Goal: Task Accomplishment & Management: Complete application form

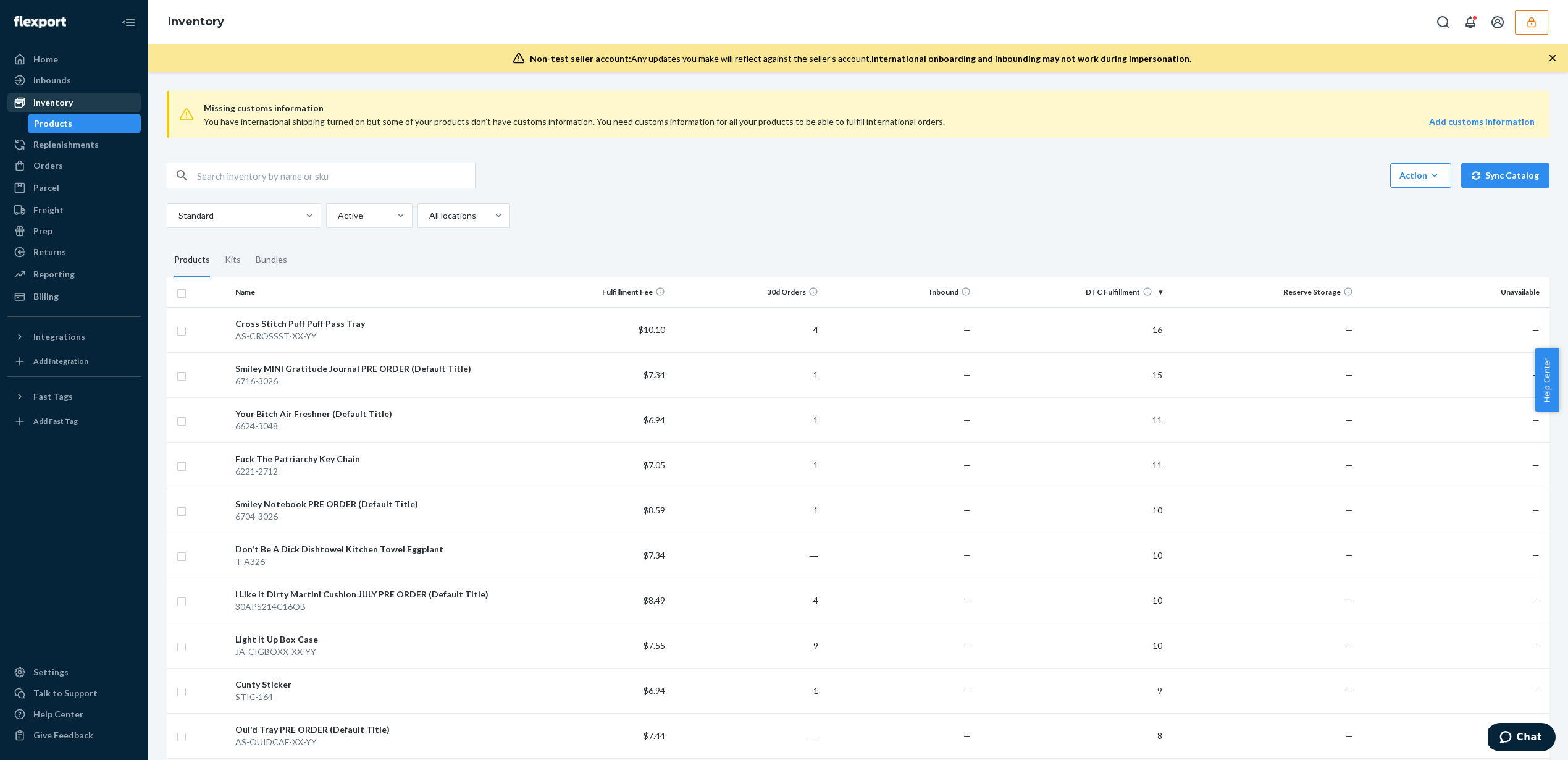
click at [83, 96] on div "Inventory" at bounding box center [74, 103] width 131 height 17
click at [89, 79] on div "Inbounds" at bounding box center [74, 80] width 131 height 17
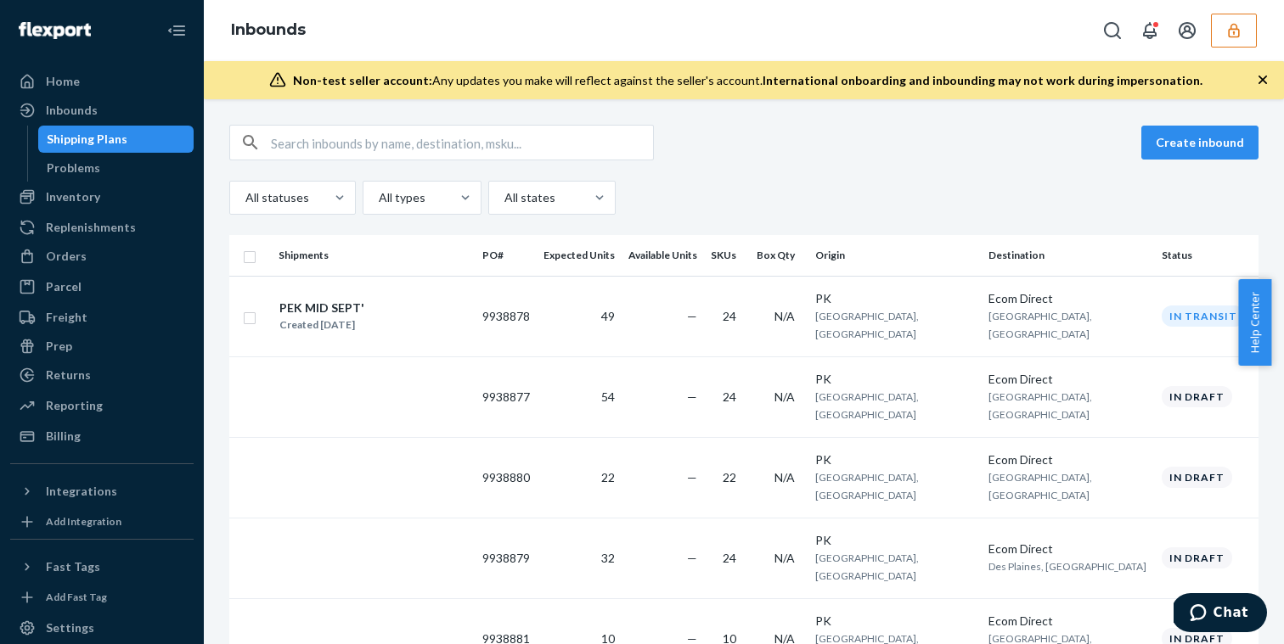
click at [1235, 36] on icon "button" at bounding box center [1233, 30] width 17 height 17
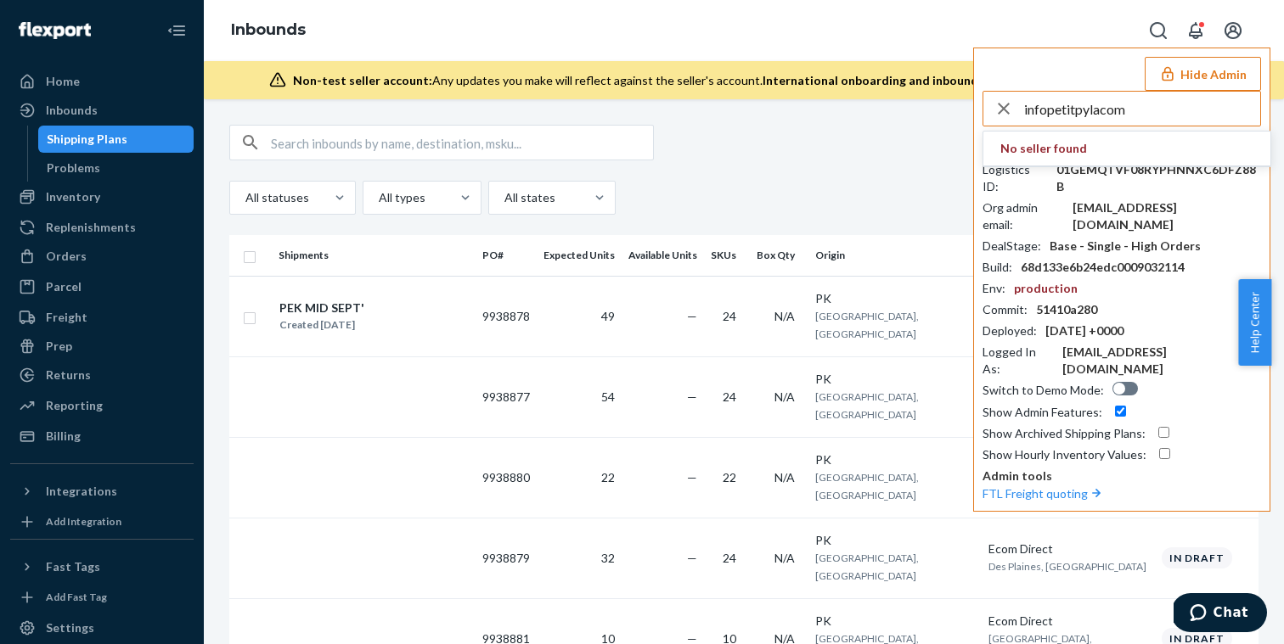
type input "infopetitpylacom"
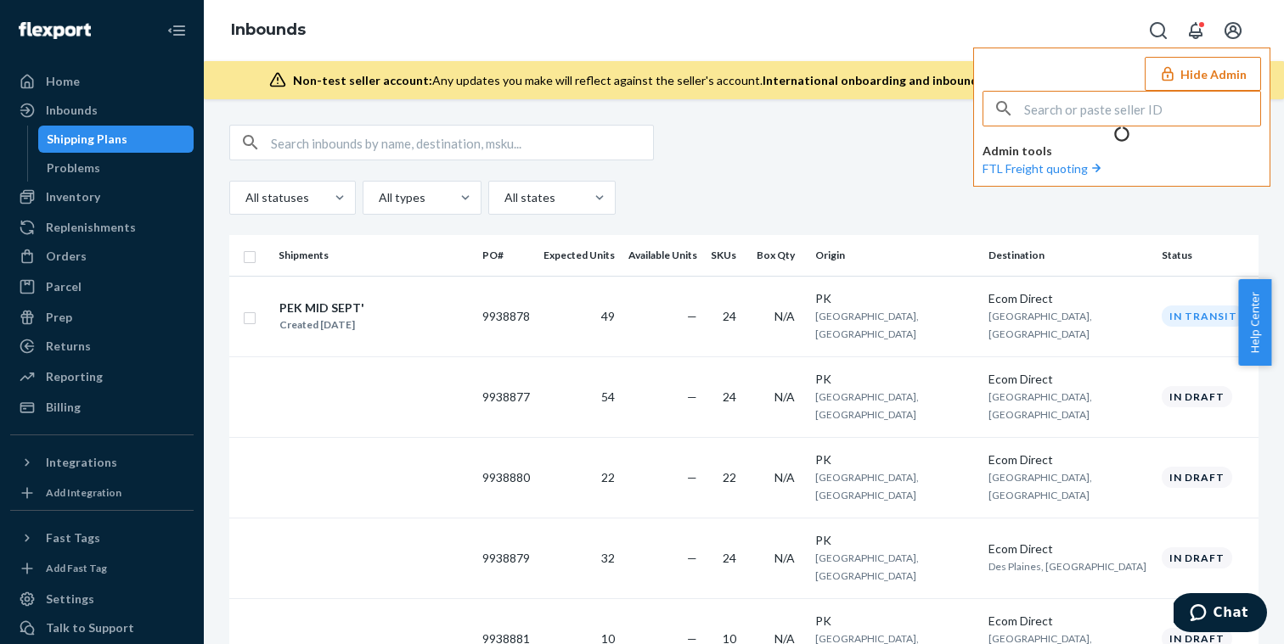
type input "infopetitpylacom"
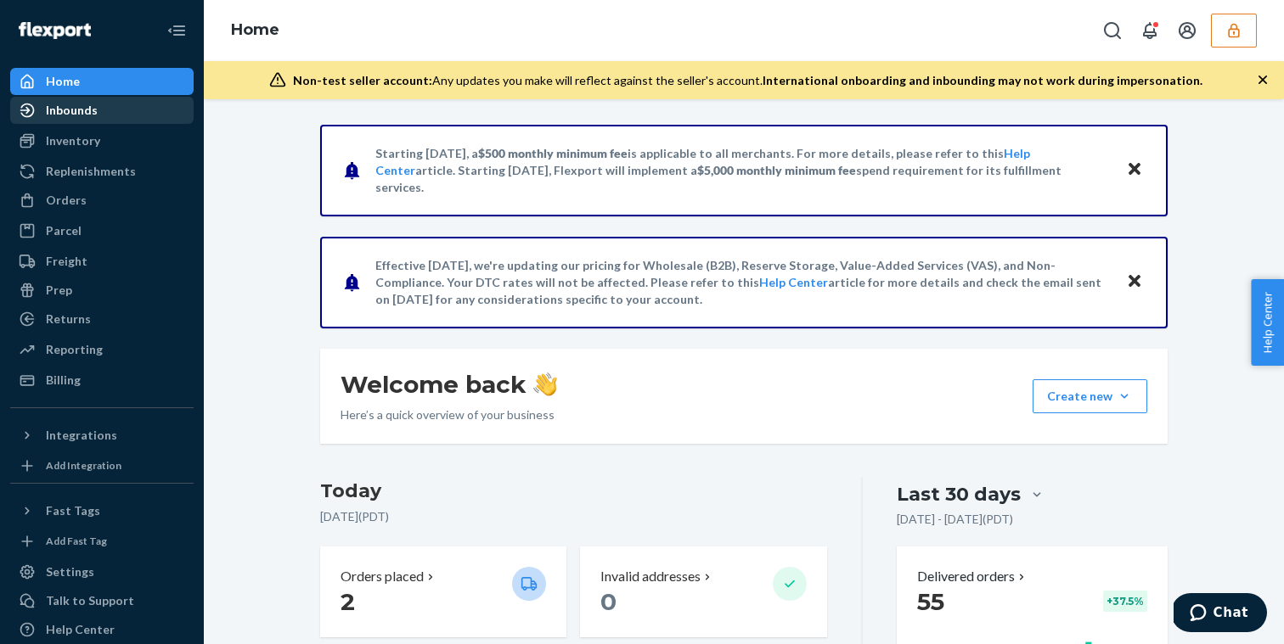
click at [99, 109] on div "Inbounds" at bounding box center [102, 110] width 180 height 24
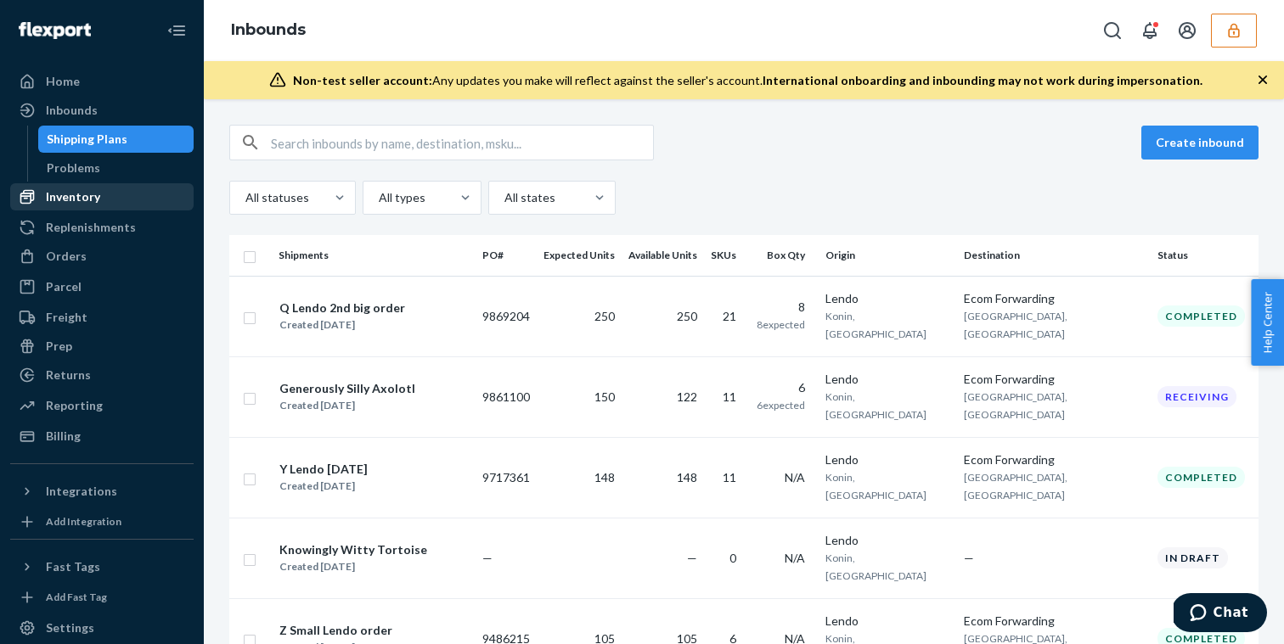
click at [89, 198] on div "Inventory" at bounding box center [73, 196] width 54 height 17
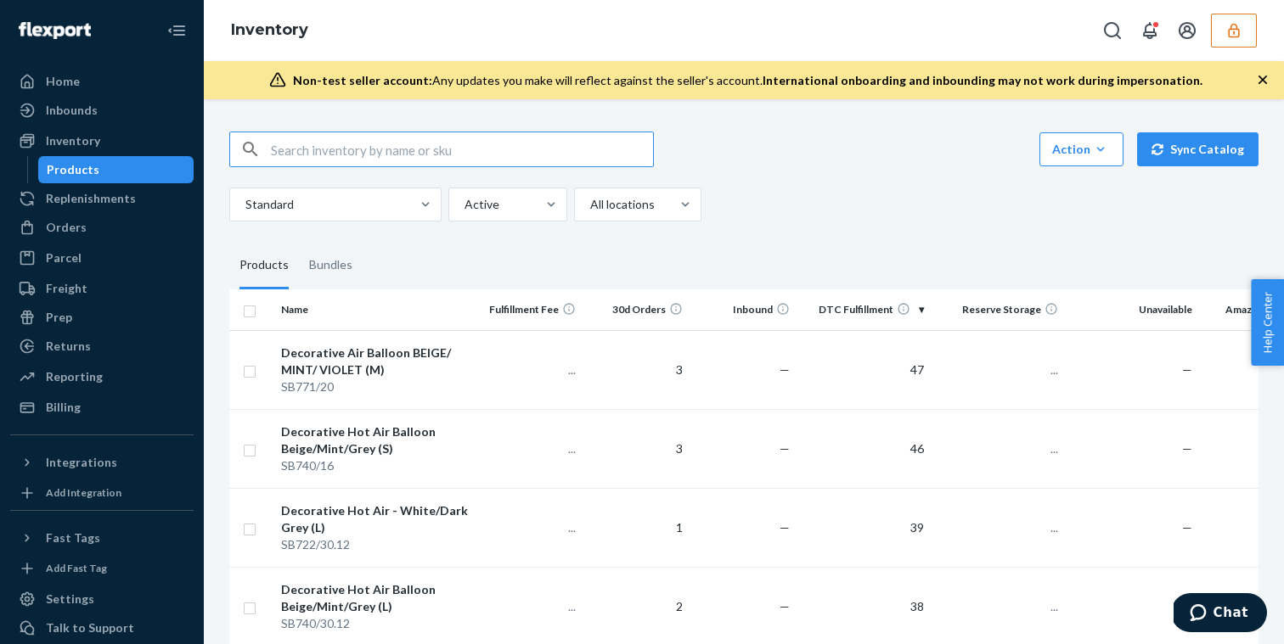
click at [313, 145] on input "text" at bounding box center [462, 149] width 382 height 34
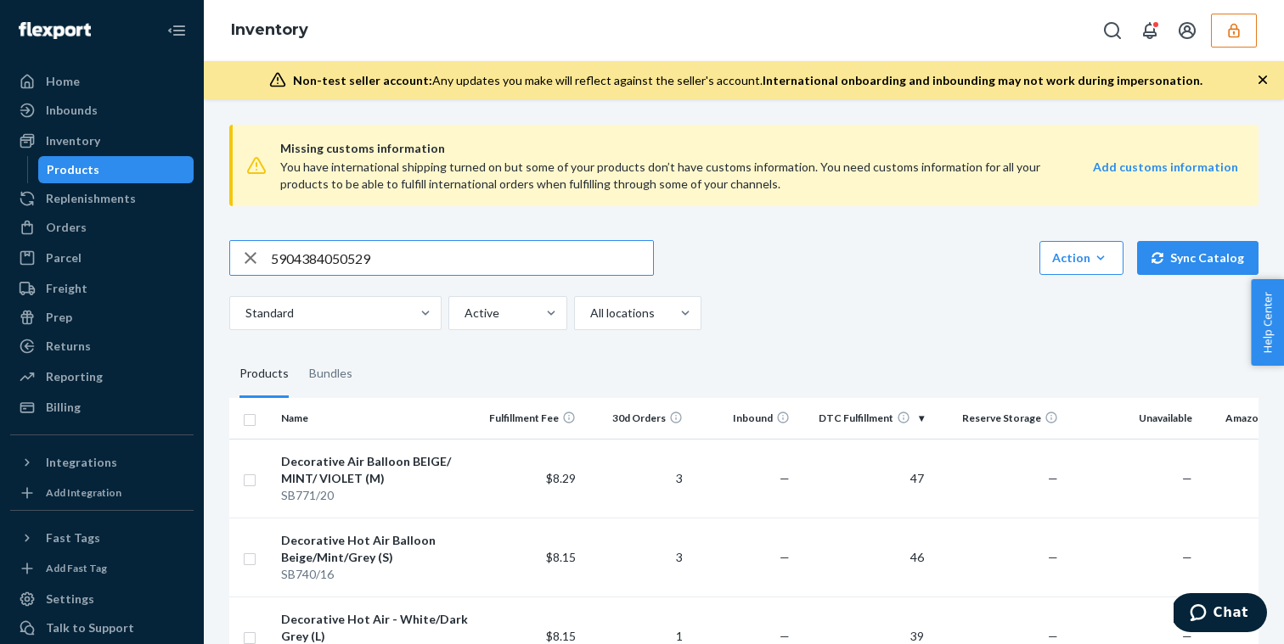
type input "5904384050529"
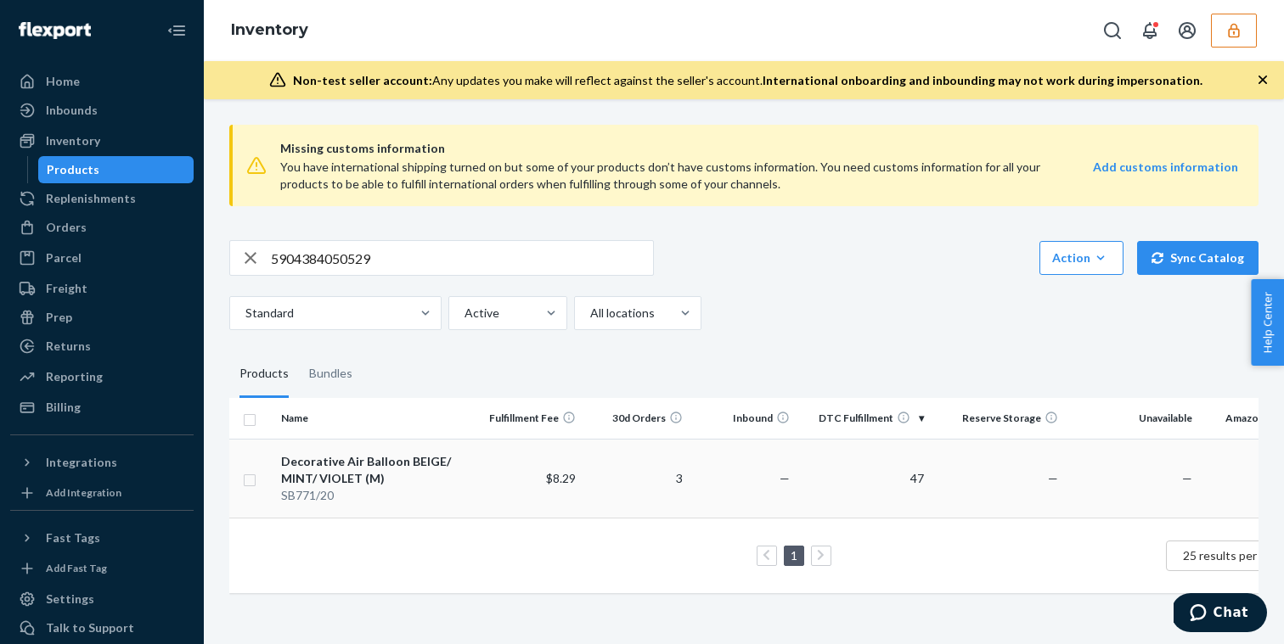
click at [458, 499] on div "SB771/20" at bounding box center [375, 495] width 188 height 17
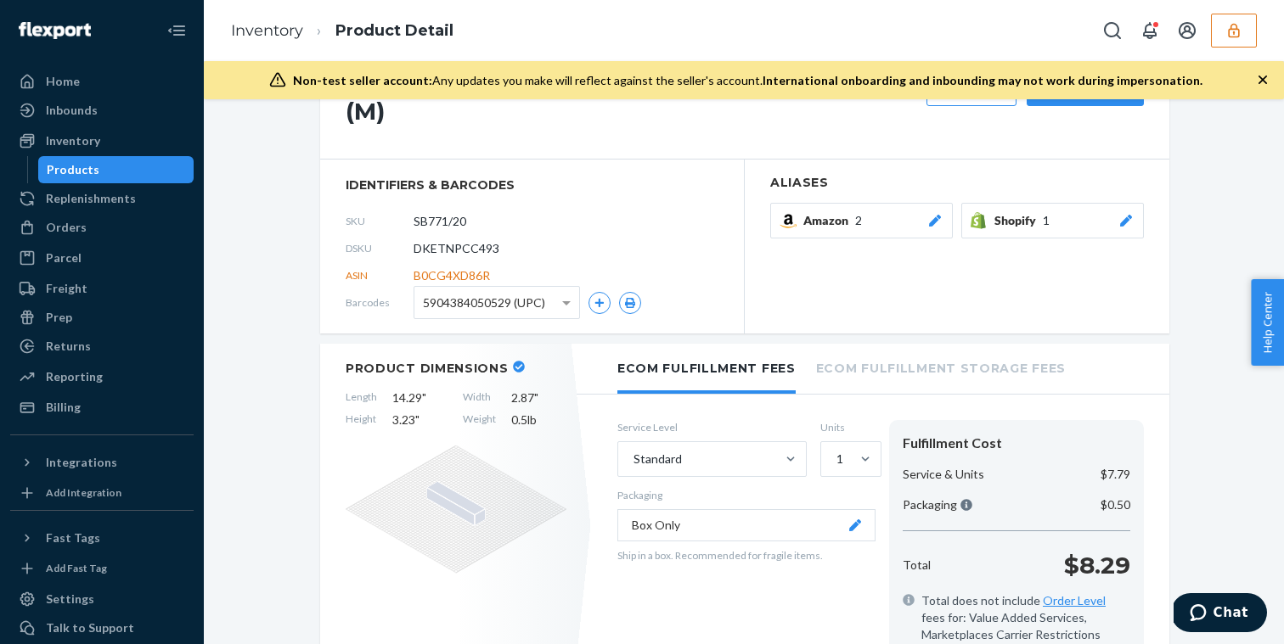
scroll to position [94, 0]
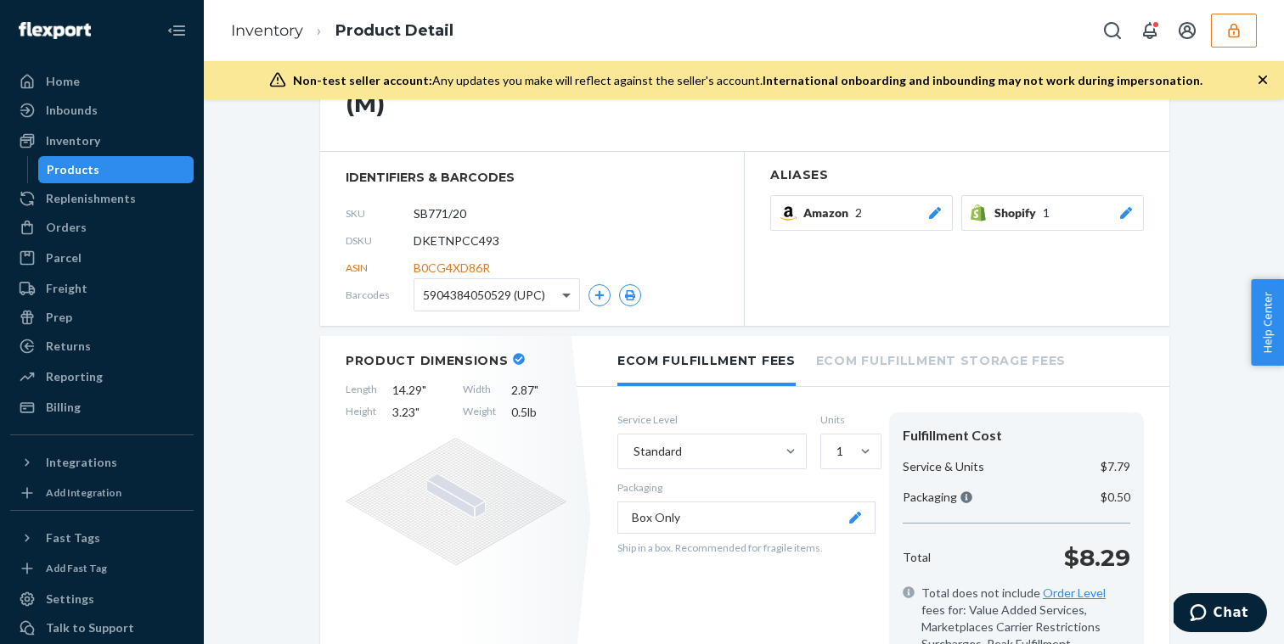
click at [560, 294] on span at bounding box center [568, 294] width 21 height 31
click at [601, 244] on div "DSKU DKETNPCC493" at bounding box center [532, 241] width 373 height 27
click at [108, 144] on div "Inventory" at bounding box center [102, 141] width 180 height 24
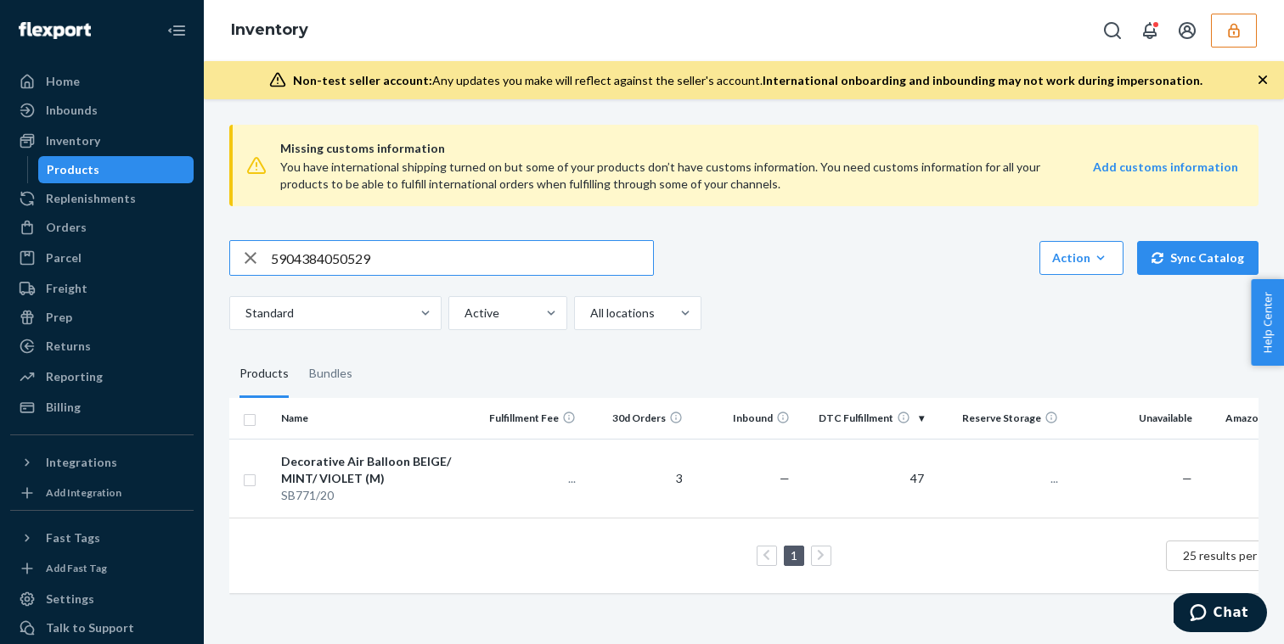
drag, startPoint x: 398, startPoint y: 259, endPoint x: 205, endPoint y: 256, distance: 193.6
click at [205, 256] on div "Missing customs information You have international shipping turned on but some …" at bounding box center [744, 371] width 1080 height 545
click at [347, 258] on input "5904384050529" at bounding box center [462, 258] width 382 height 34
click at [396, 257] on input "5904384050529" at bounding box center [462, 258] width 382 height 34
type input "5904384051274"
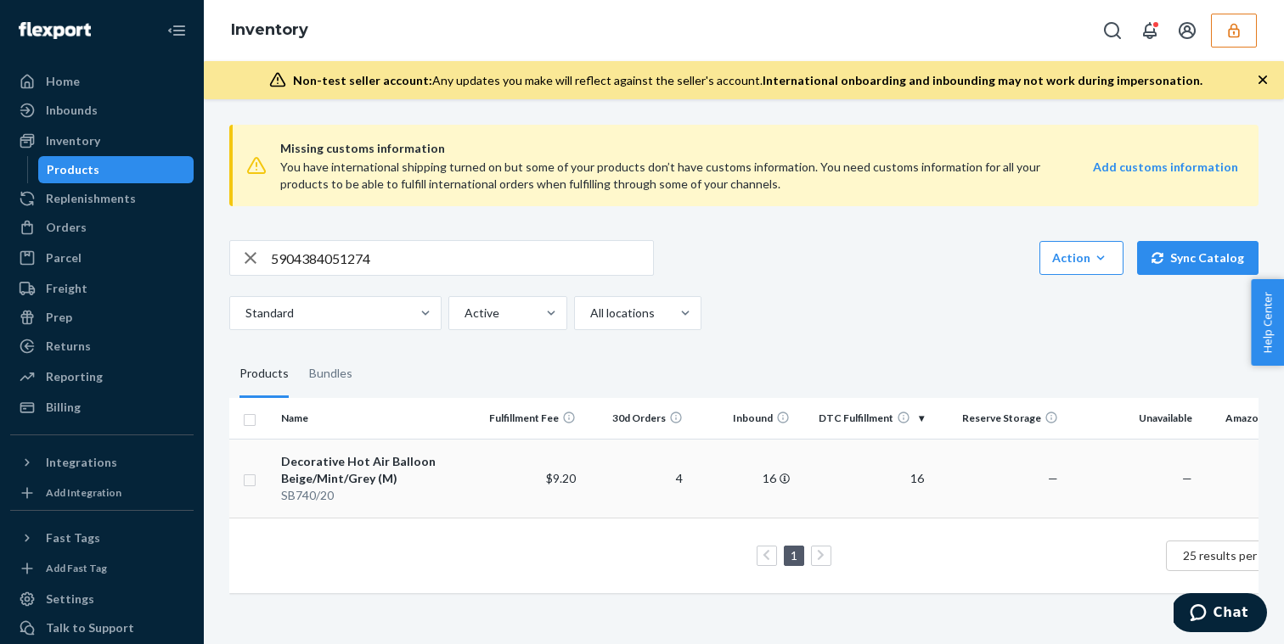
click at [501, 489] on td "$9.20" at bounding box center [528, 478] width 107 height 79
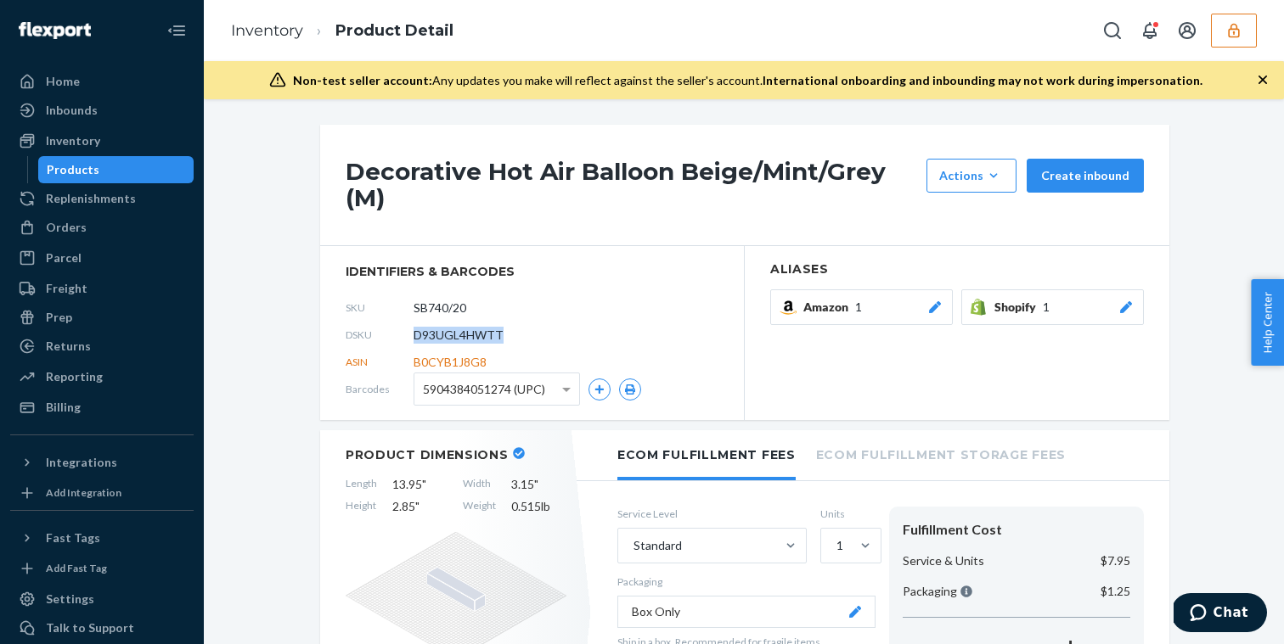
drag, startPoint x: 517, startPoint y: 335, endPoint x: 408, endPoint y: 334, distance: 108.7
click at [408, 334] on div "DSKU D93UGL4HWTT" at bounding box center [532, 335] width 373 height 27
copy div "D93UGL4HWTT"
click at [506, 391] on span "5904384051274 (UPC)" at bounding box center [484, 389] width 122 height 29
drag, startPoint x: 512, startPoint y: 390, endPoint x: 420, endPoint y: 390, distance: 91.7
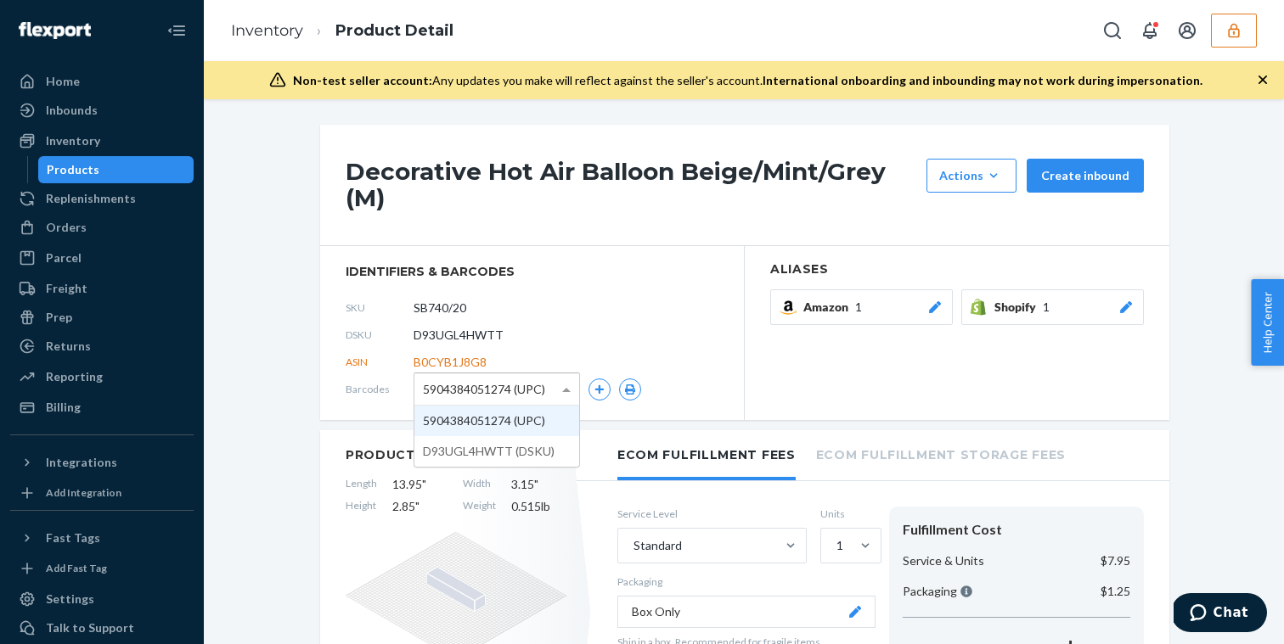
click at [420, 390] on div "5904384051274 (UPC)" at bounding box center [496, 389] width 165 height 31
drag, startPoint x: 420, startPoint y: 390, endPoint x: 495, endPoint y: 384, distance: 75.0
click at [495, 384] on div "5904384051274 (UPC)" at bounding box center [496, 389] width 165 height 31
click at [495, 384] on span "5904384051274 (UPC)" at bounding box center [484, 389] width 122 height 29
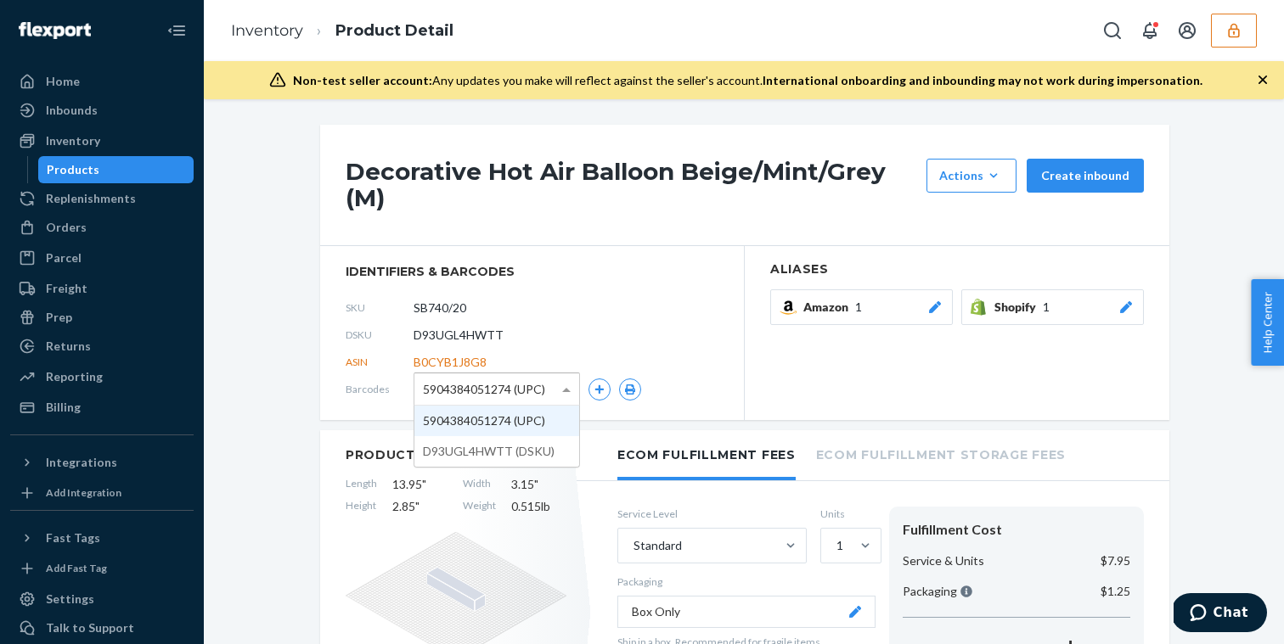
drag, startPoint x: 508, startPoint y: 385, endPoint x: 480, endPoint y: 385, distance: 28.0
click at [480, 385] on span "5904384051274 (UPC)" at bounding box center [484, 389] width 122 height 29
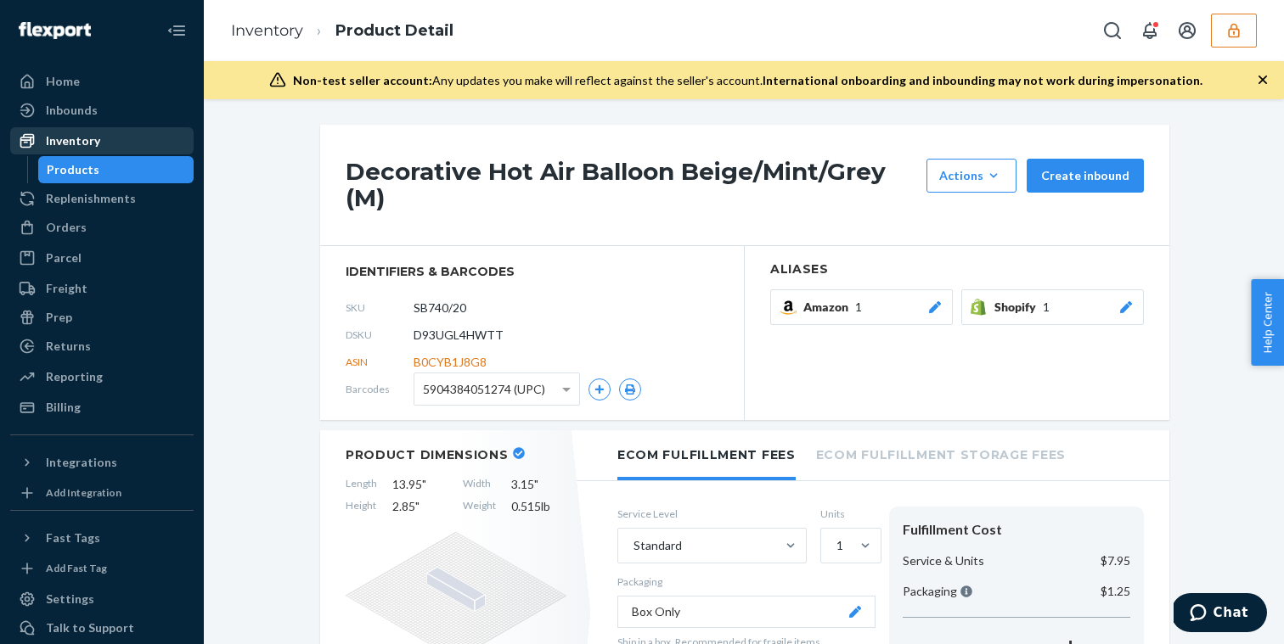
click at [89, 145] on div "Inventory" at bounding box center [73, 140] width 54 height 17
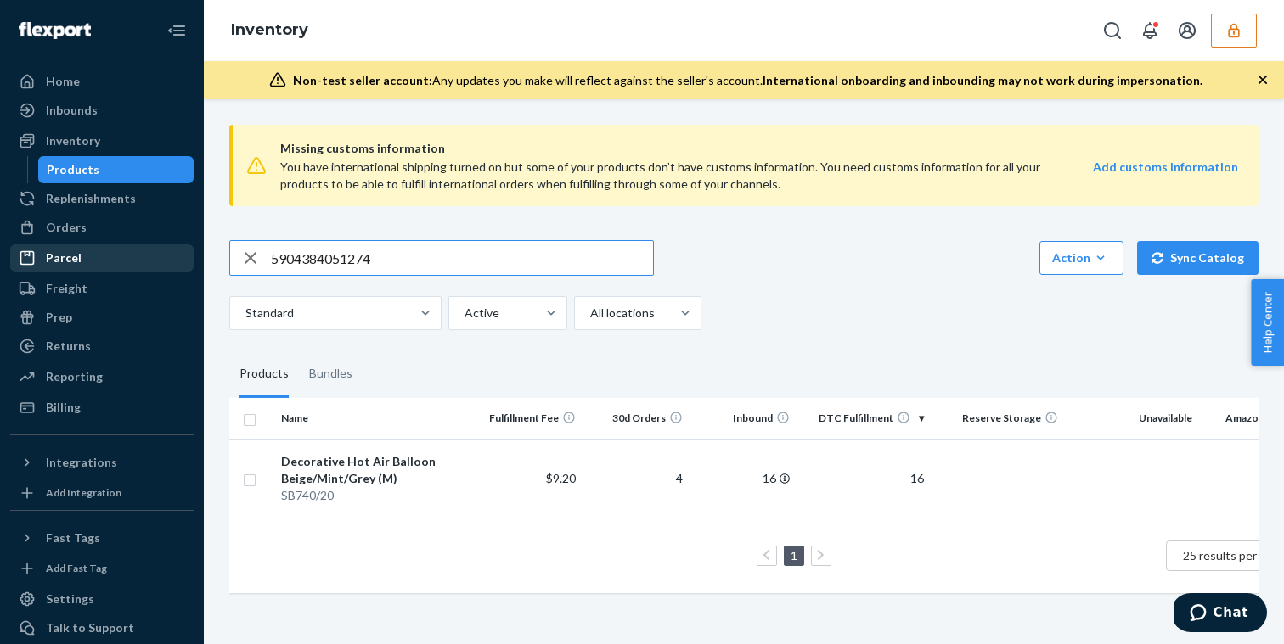
drag, startPoint x: 419, startPoint y: 261, endPoint x: 185, endPoint y: 246, distance: 234.8
click at [185, 246] on div "Home Inbounds Shipping Plans Problems Inventory Products Replenishments Orders …" at bounding box center [642, 322] width 1284 height 644
click at [106, 126] on ul "Home Inbounds Shipping Plans Problems Inventory Products Replenishments Orders …" at bounding box center [101, 244] width 183 height 353
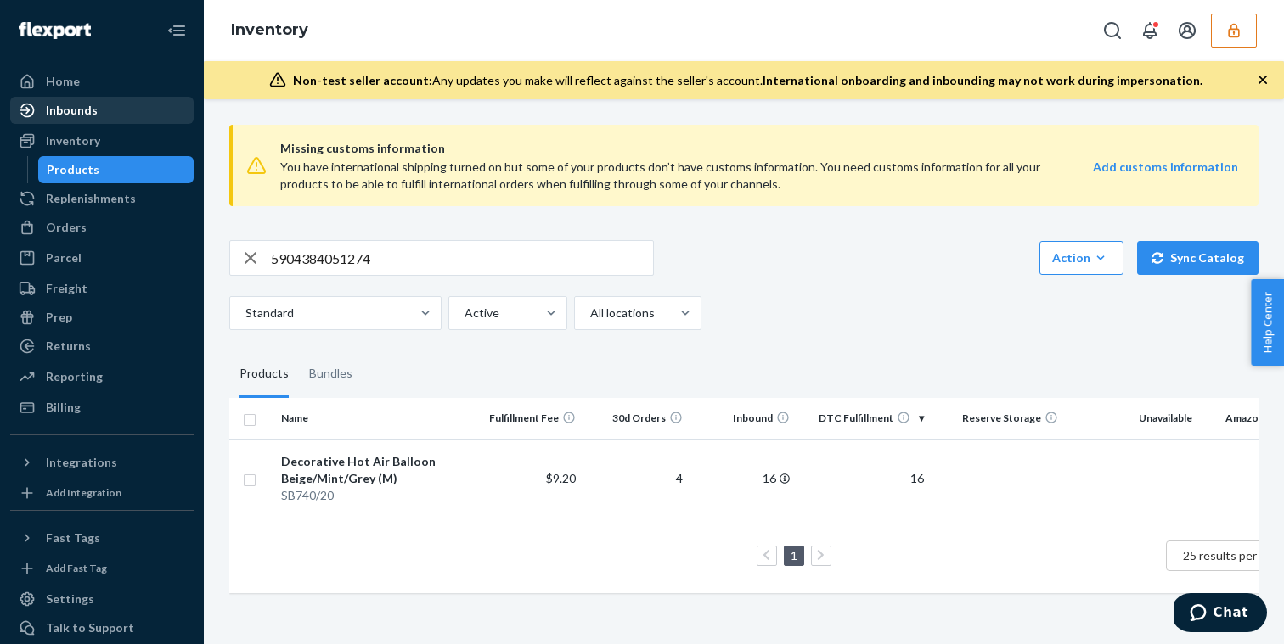
click at [105, 106] on div "Inbounds" at bounding box center [102, 110] width 180 height 24
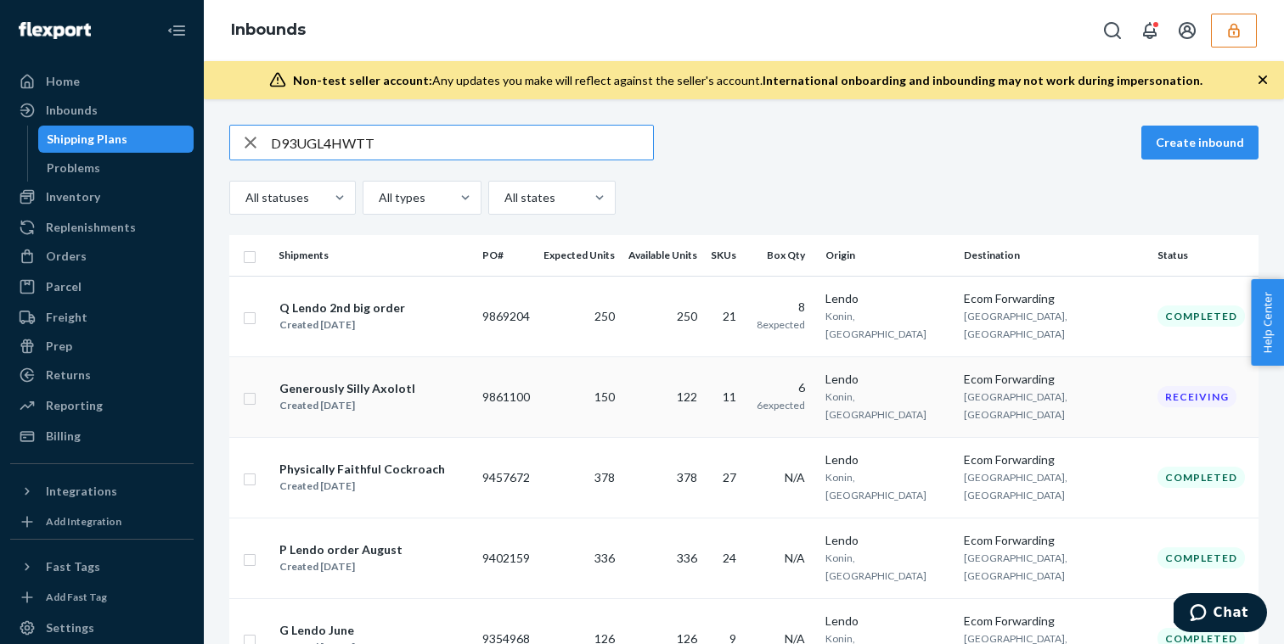
type input "D93UGL4HWTT"
click at [704, 374] on td "122" at bounding box center [662, 397] width 82 height 81
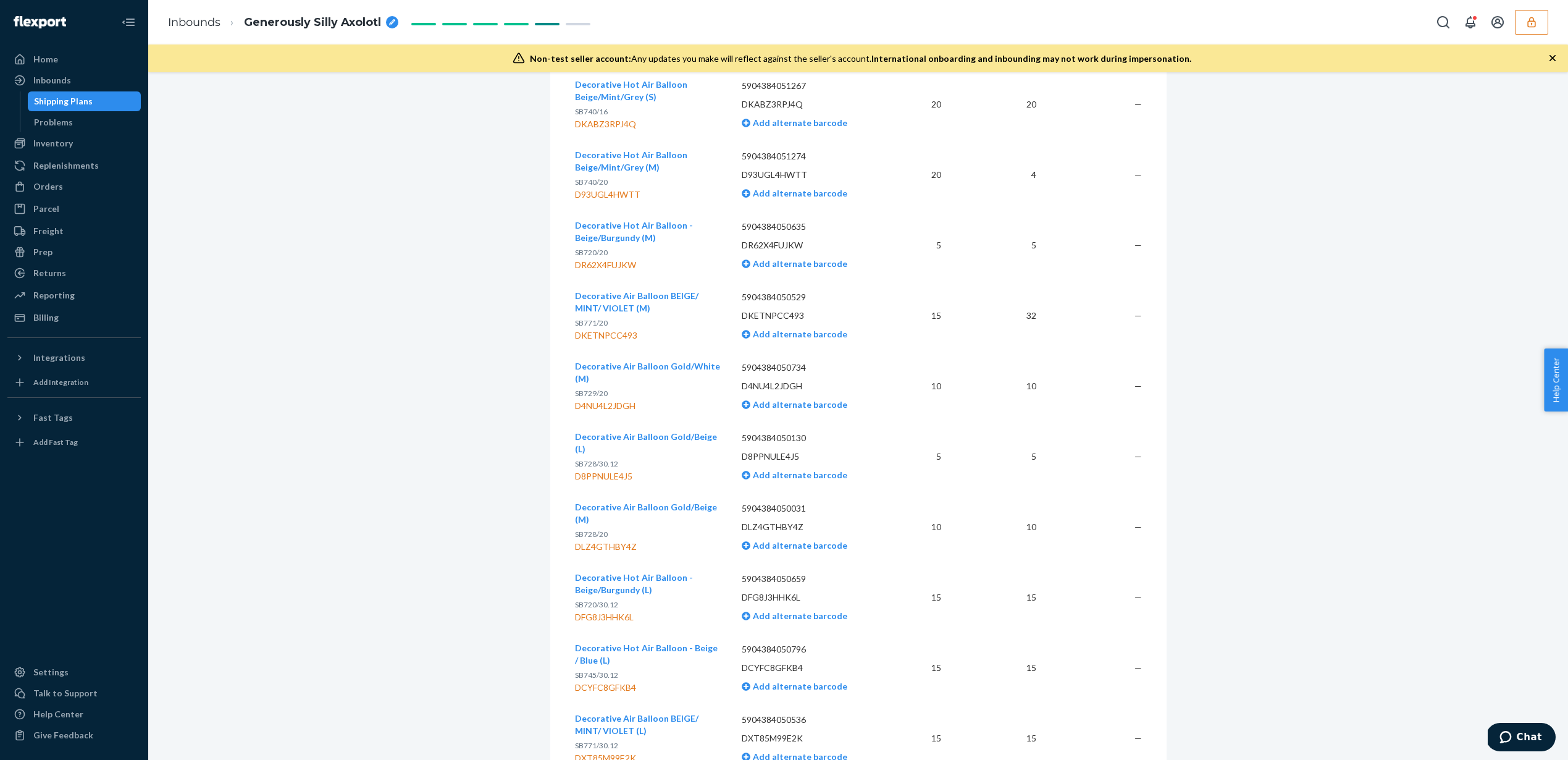
scroll to position [738, 0]
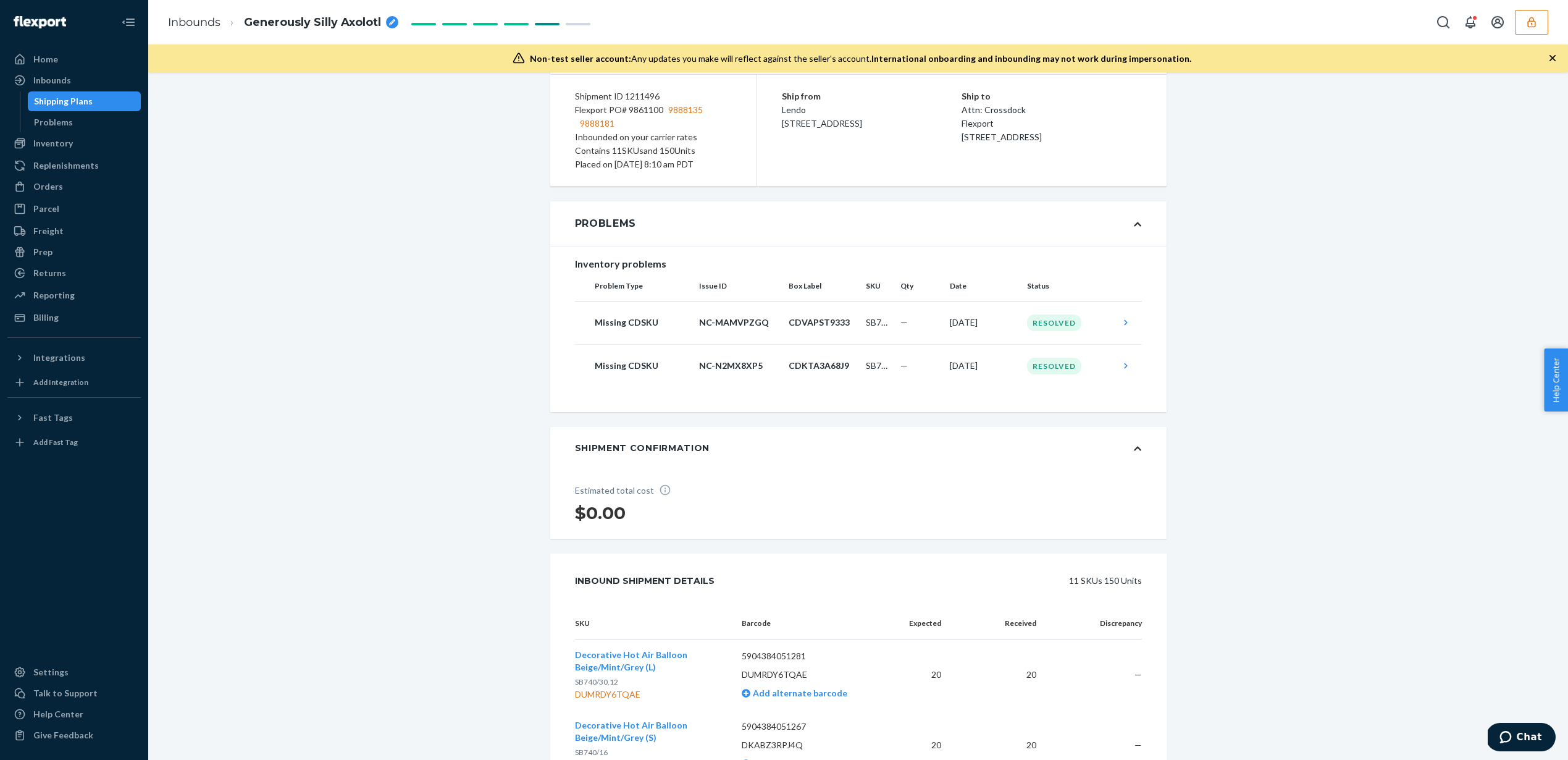
scroll to position [0, 0]
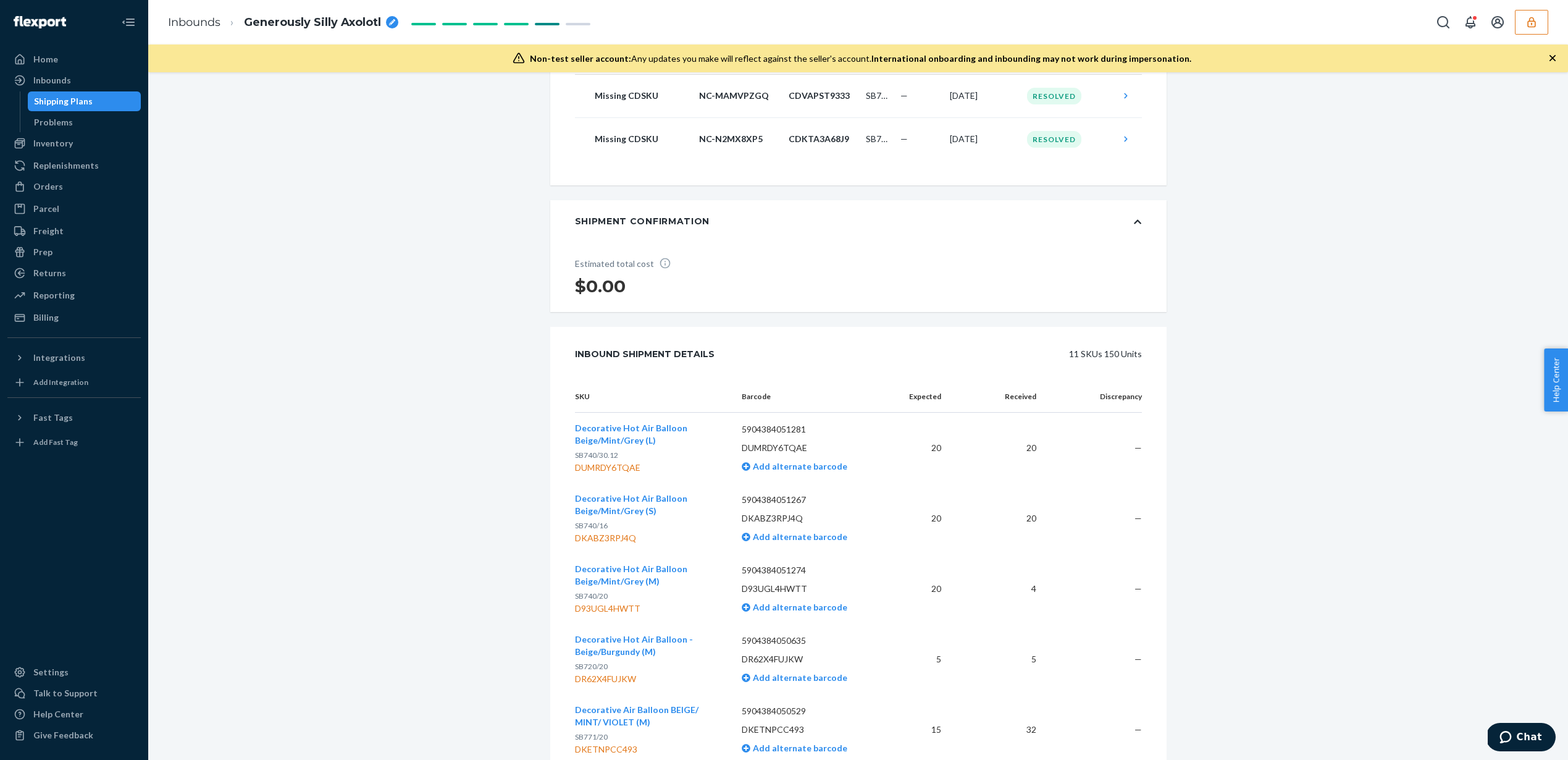
scroll to position [526, 0]
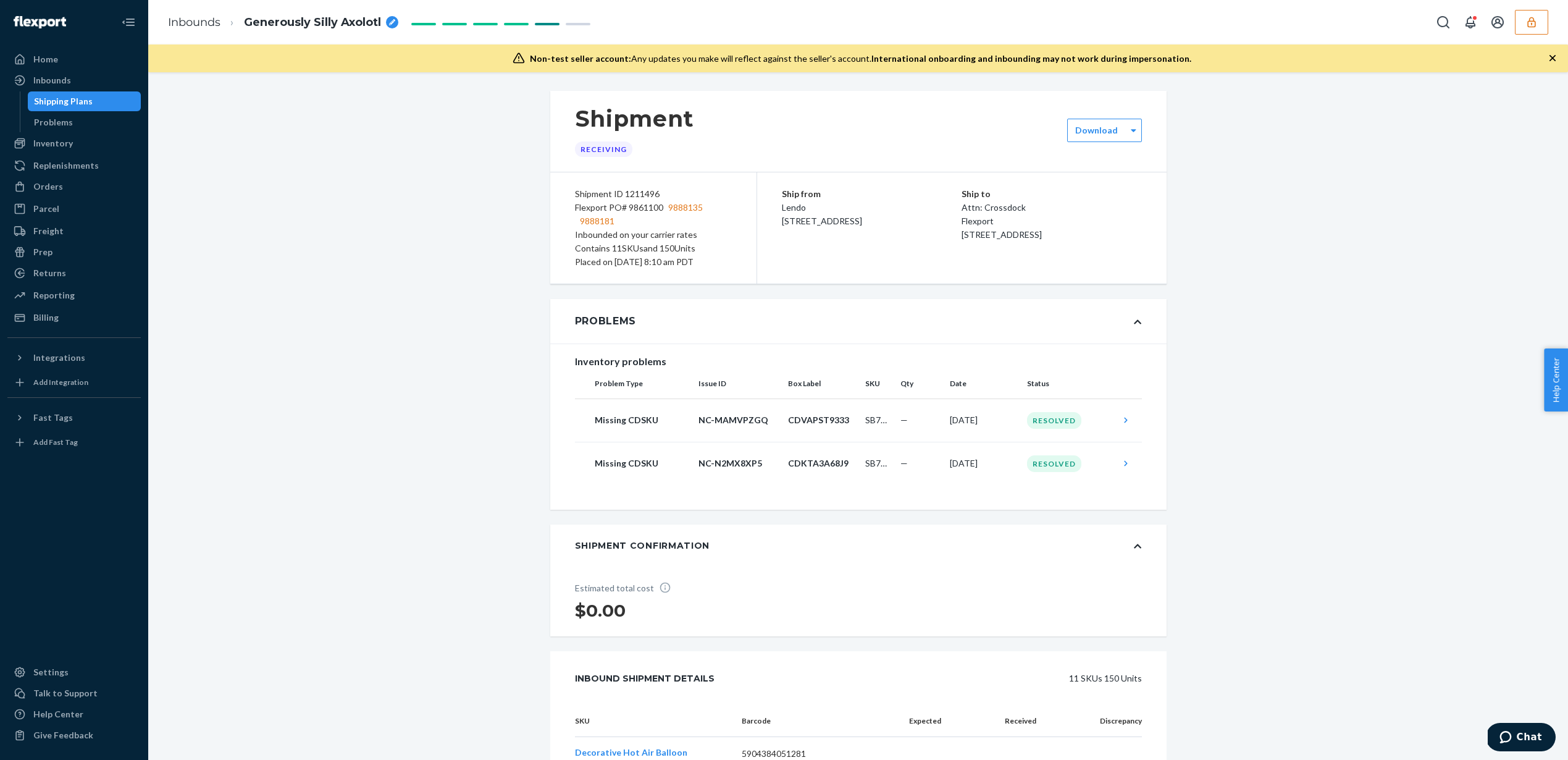
scroll to position [526, 0]
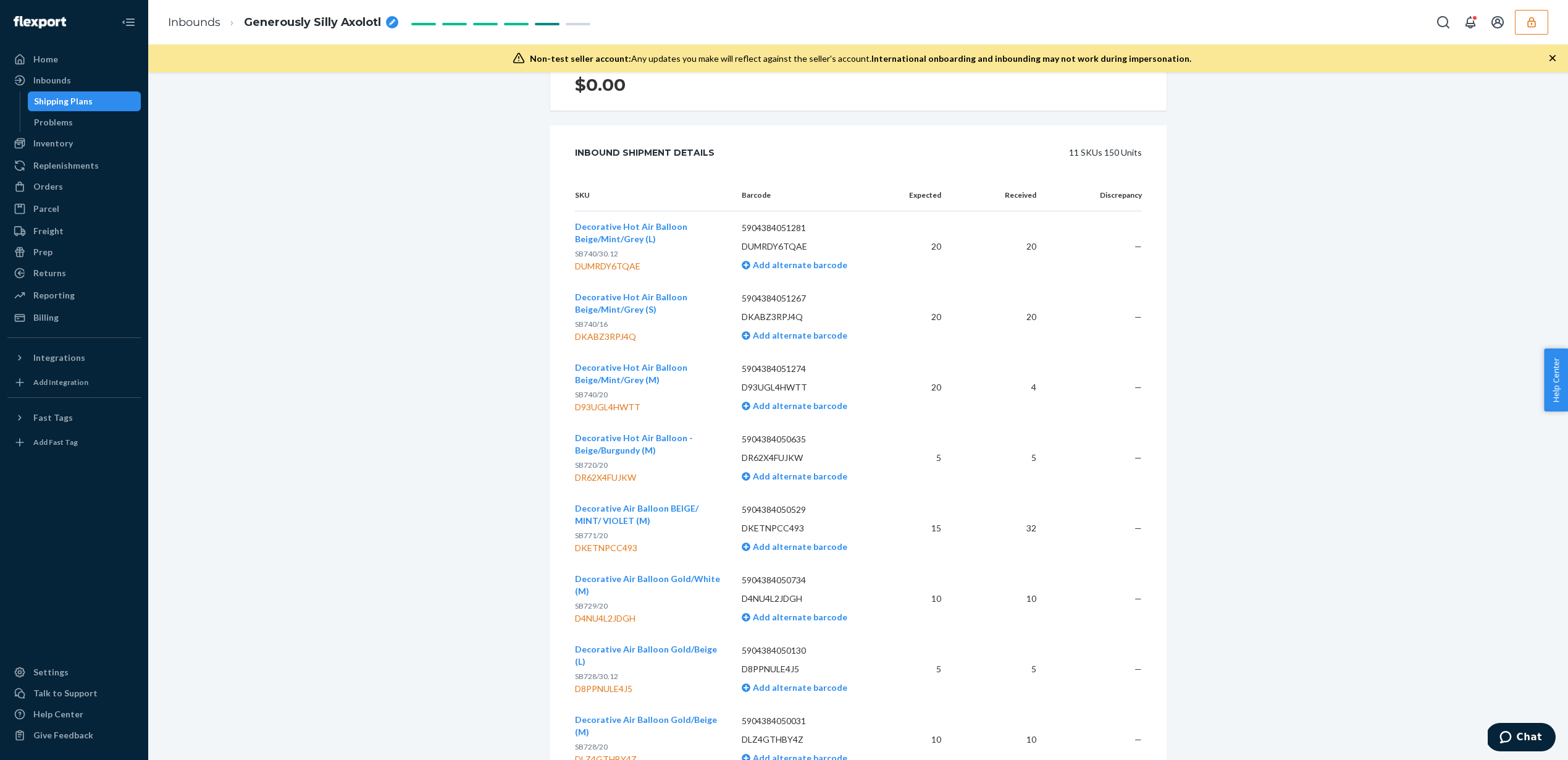
click at [1531, 23] on icon "button" at bounding box center [1532, 22] width 12 height 12
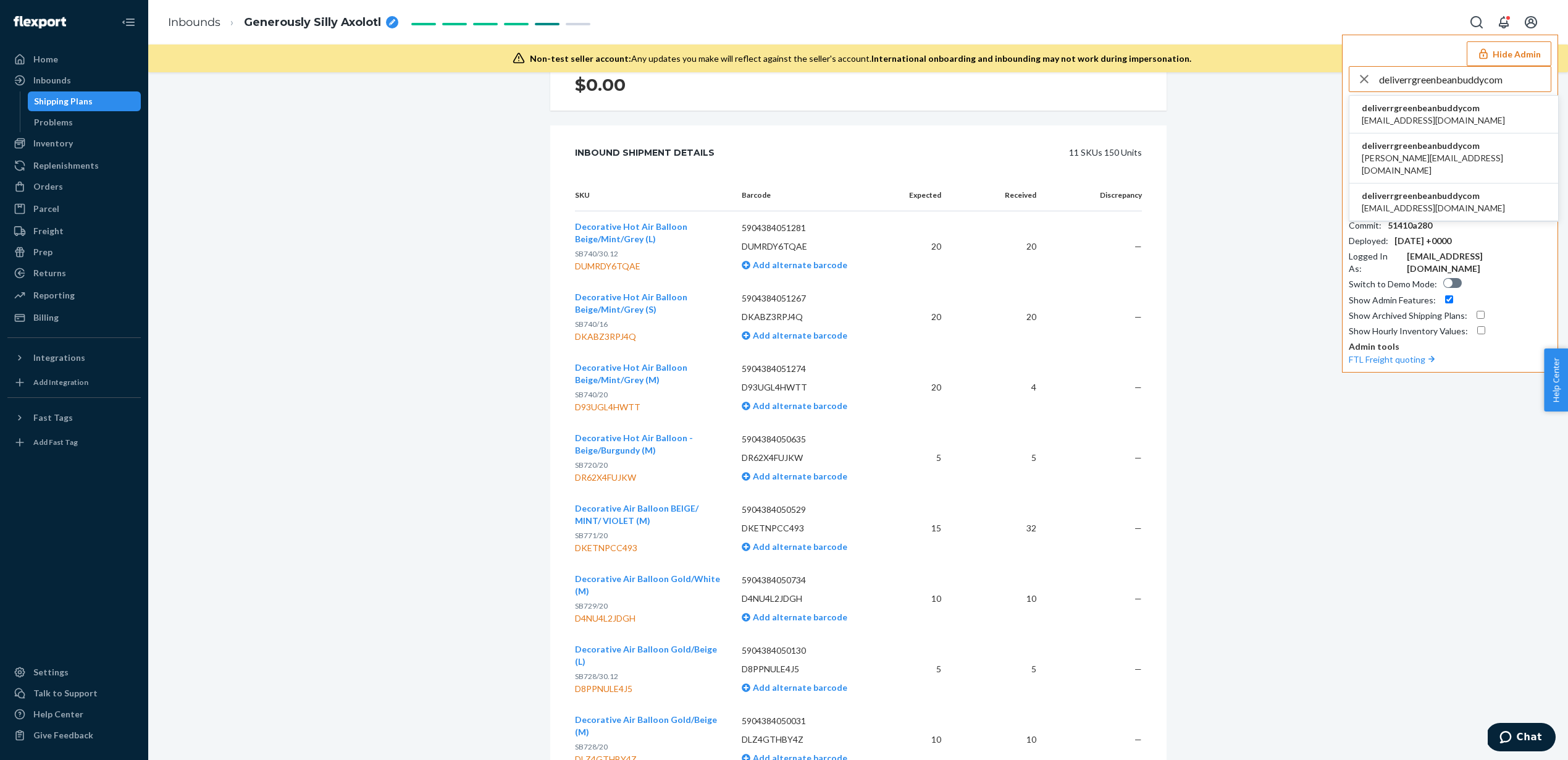
type input "deliverrgreenbeanbuddycom"
click at [1449, 113] on span "deliverrgreenbeanbuddycom" at bounding box center [1433, 108] width 143 height 12
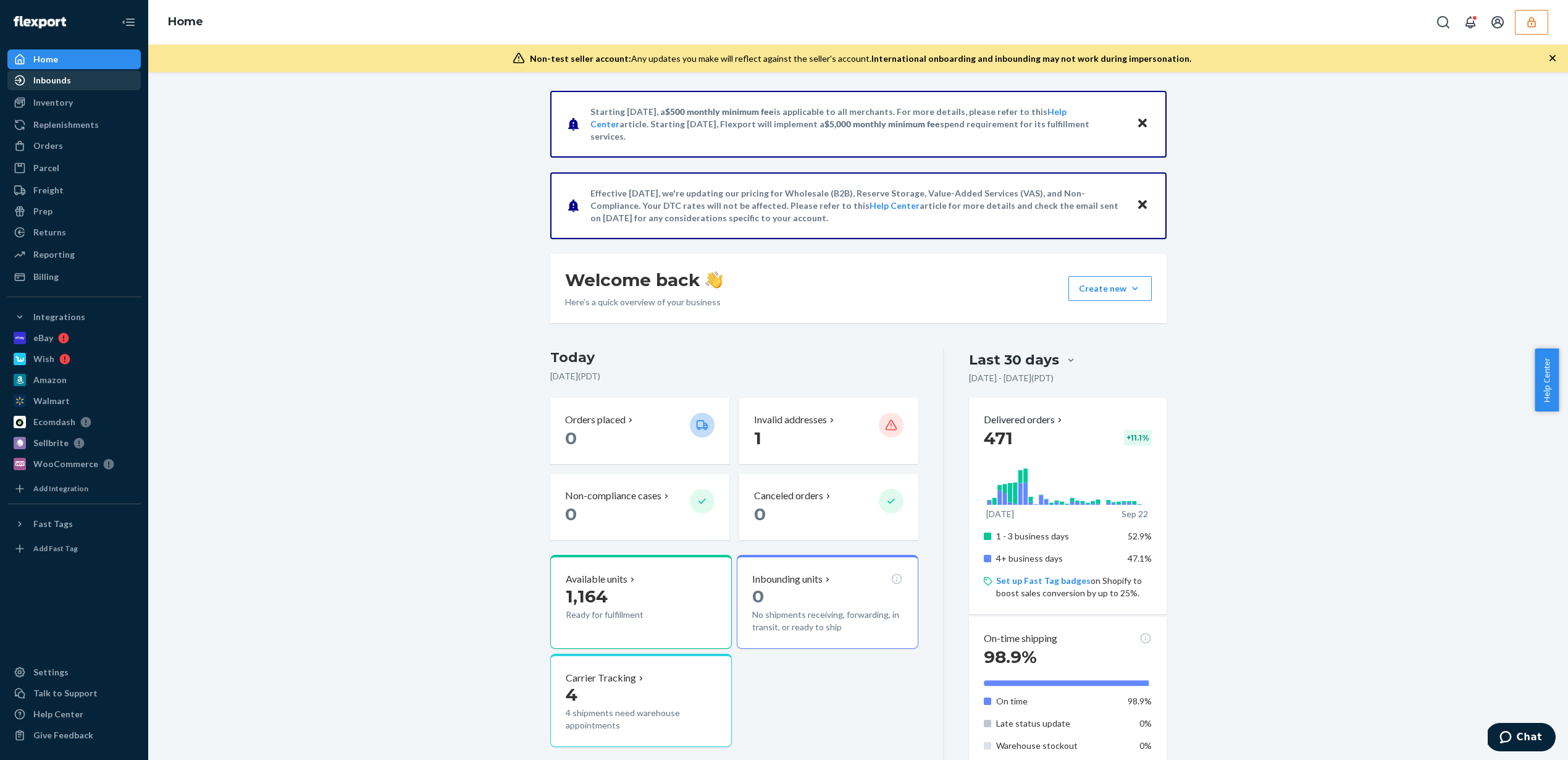
click at [88, 84] on div "Inbounds" at bounding box center [74, 80] width 131 height 17
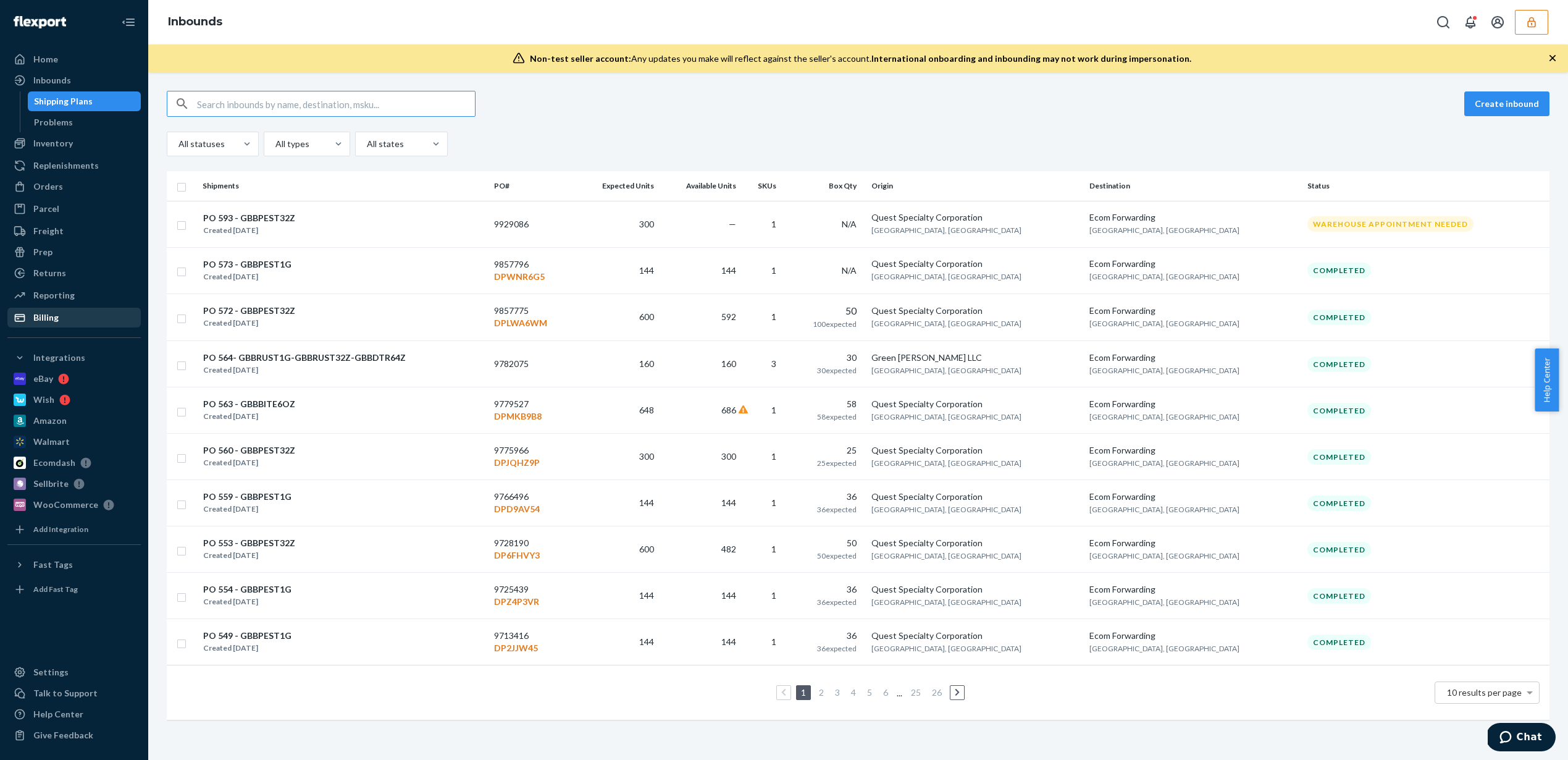
click at [57, 312] on div "Billing" at bounding box center [46, 317] width 25 height 12
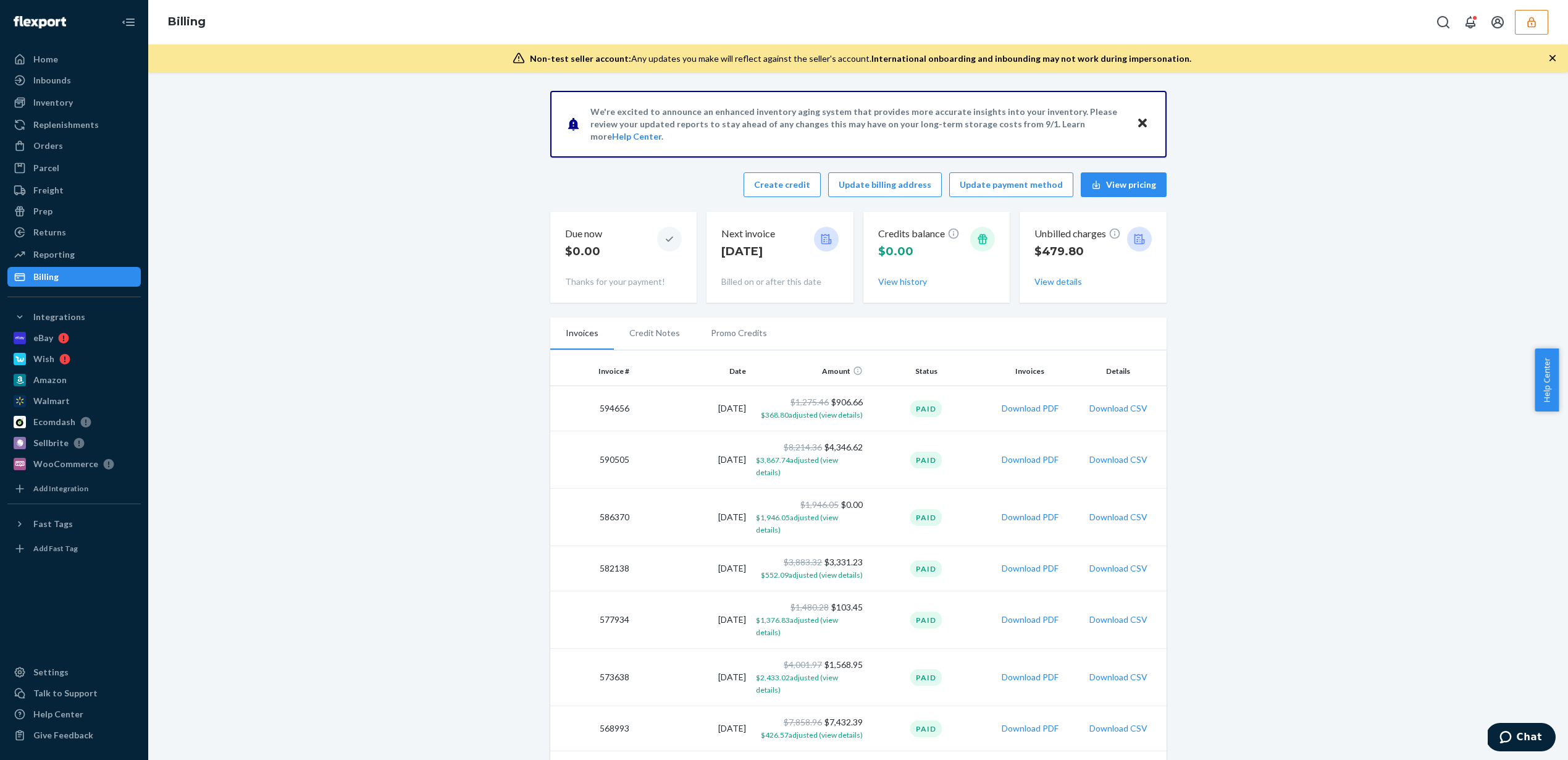
click at [1514, 36] on div "Billing" at bounding box center [859, 22] width 1420 height 44
click at [1559, 10] on div "Billing" at bounding box center [859, 22] width 1420 height 44
click at [1548, 23] on button "button" at bounding box center [1532, 23] width 33 height 25
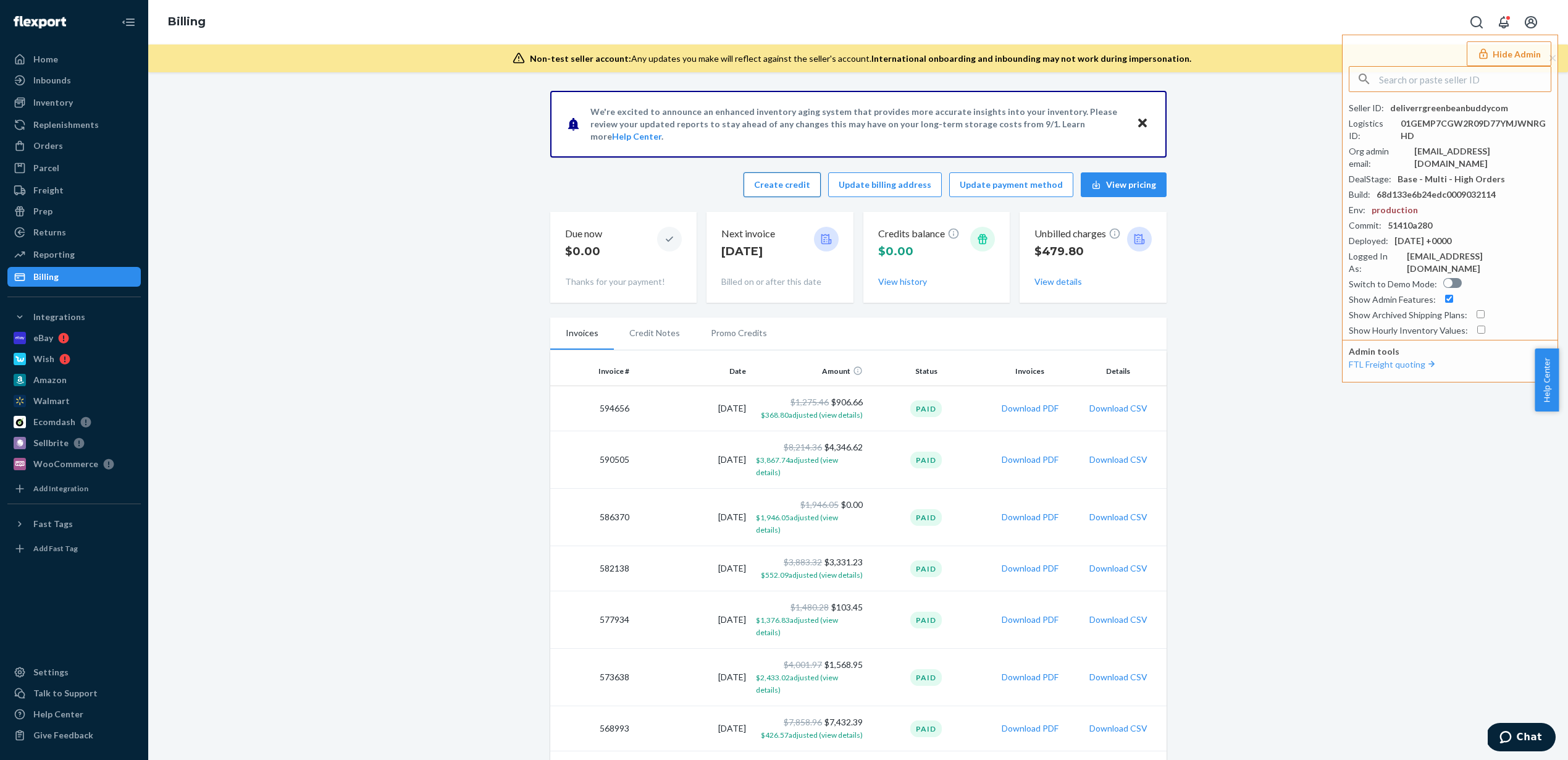
click at [821, 175] on button "Create credit" at bounding box center [782, 185] width 77 height 25
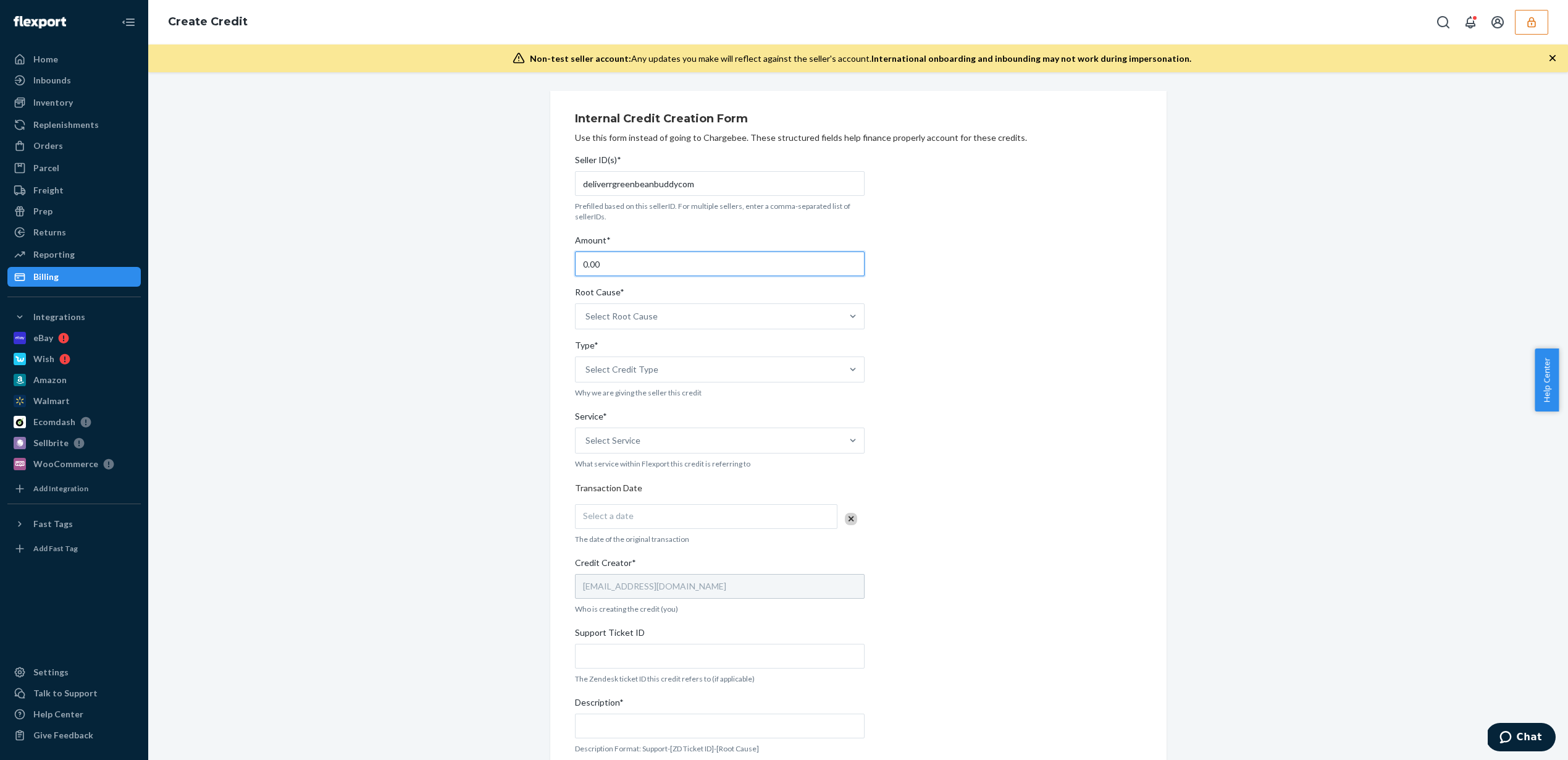
drag, startPoint x: 625, startPoint y: 269, endPoint x: 535, endPoint y: 269, distance: 90.0
click at [541, 260] on div "Internal Credit Creation Form Use this form instead of going to Chargebee. Thes…" at bounding box center [859, 486] width 635 height 790
type input "188.80"
click at [650, 316] on div "Select Root Cause" at bounding box center [709, 317] width 266 height 25
click at [586, 316] on input "Root Cause* Select Root Cause" at bounding box center [586, 316] width 1 height 12
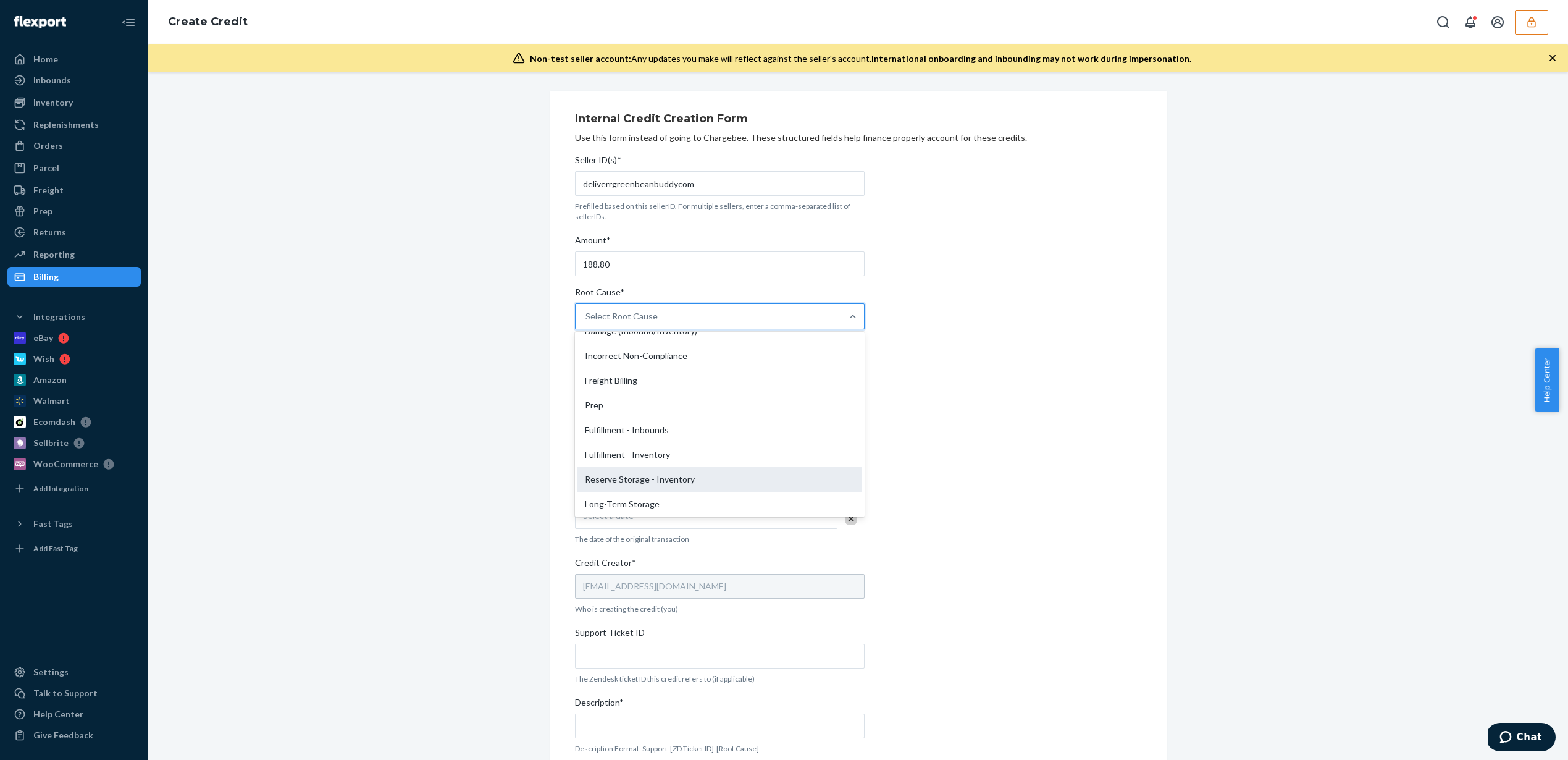
scroll to position [59, 0]
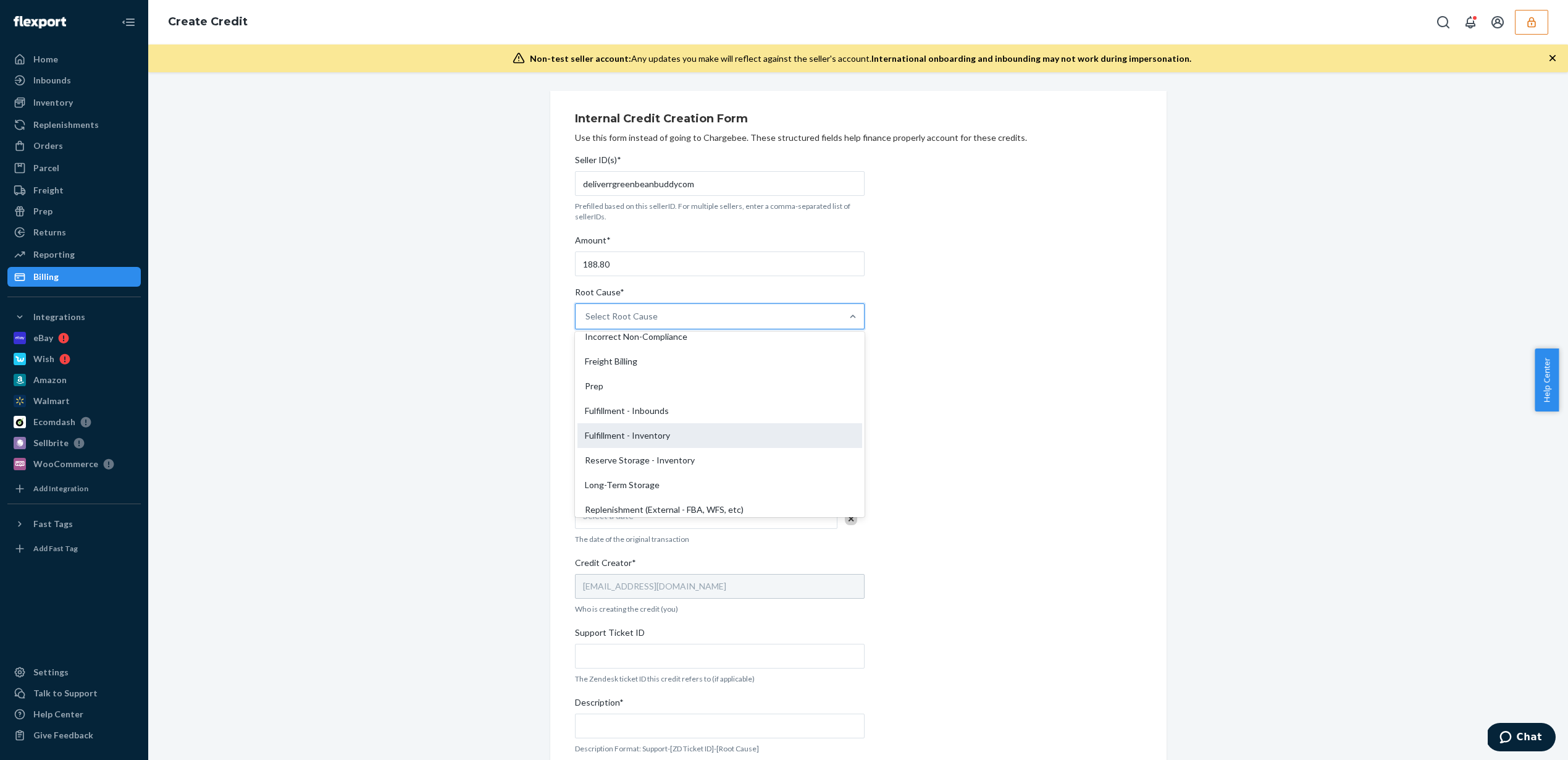
click at [711, 440] on div "Fulfillment - Inventory" at bounding box center [720, 436] width 284 height 25
click at [586, 322] on input "Root Cause* option Fulfillment - Inventory focused, 7 of 29. 29 results availab…" at bounding box center [586, 316] width 1 height 12
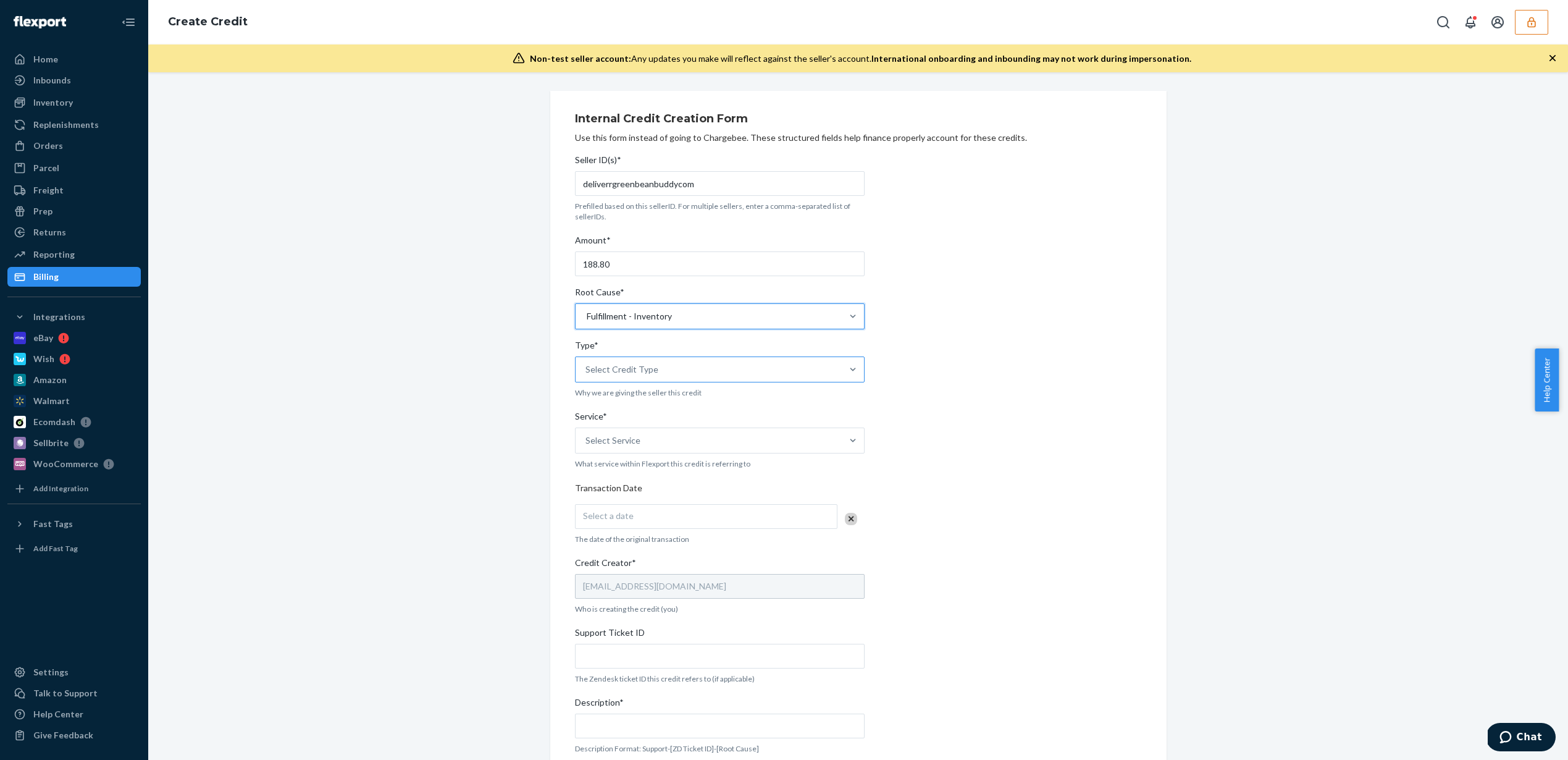
click at [699, 357] on div "Select Credit Type" at bounding box center [720, 370] width 290 height 26
click at [586, 363] on input "Type* Select Credit Type" at bounding box center [586, 369] width 1 height 12
click at [657, 395] on div "Support" at bounding box center [720, 400] width 284 height 25
click at [586, 376] on input "Type* option Support focused, 1 of 3. 3 results available. Use Up and Down to c…" at bounding box center [586, 369] width 1 height 12
click at [649, 441] on div "Select Service" at bounding box center [709, 440] width 266 height 25
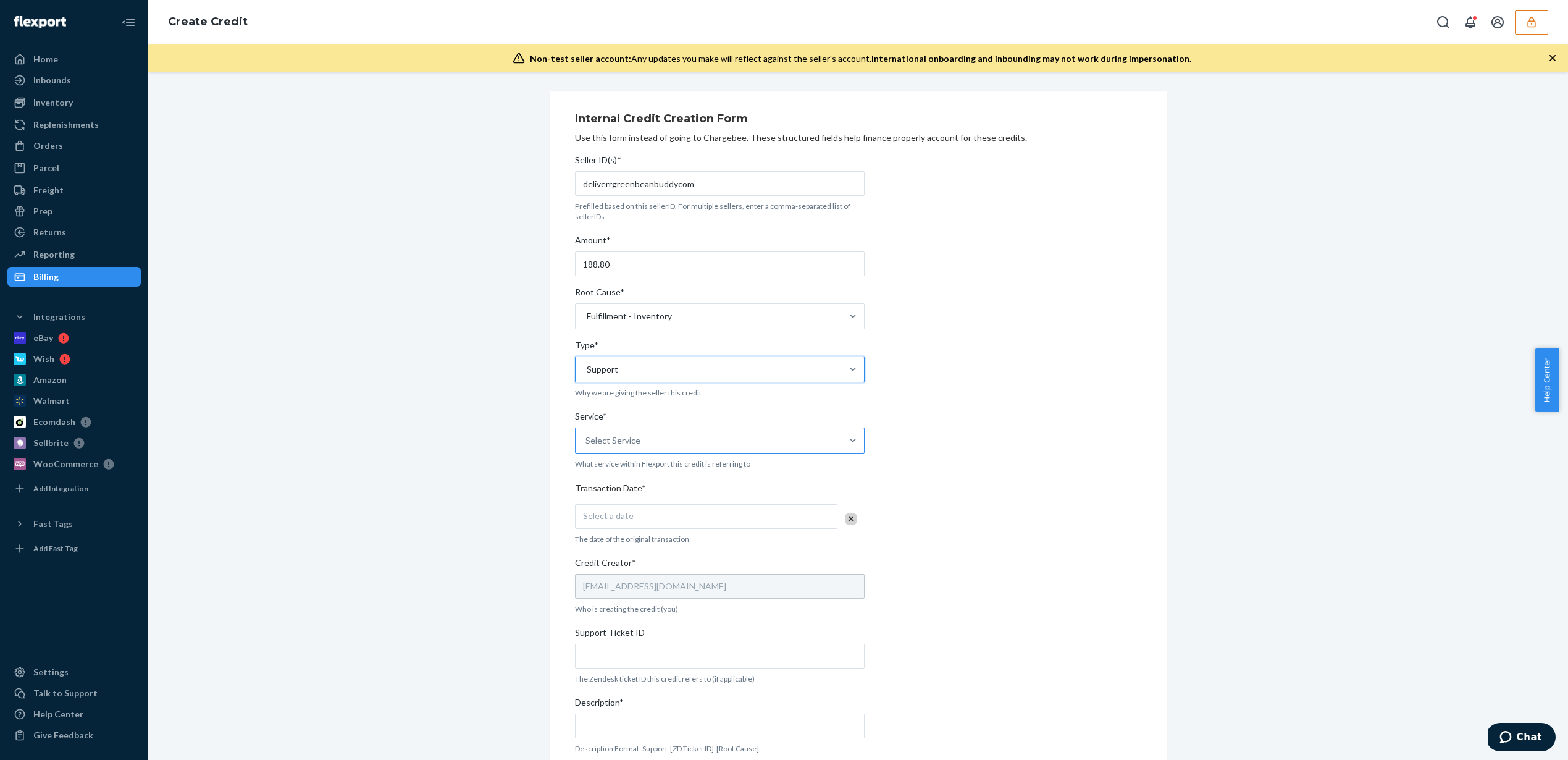
click at [586, 441] on input "Service* Select Service" at bounding box center [586, 440] width 1 height 12
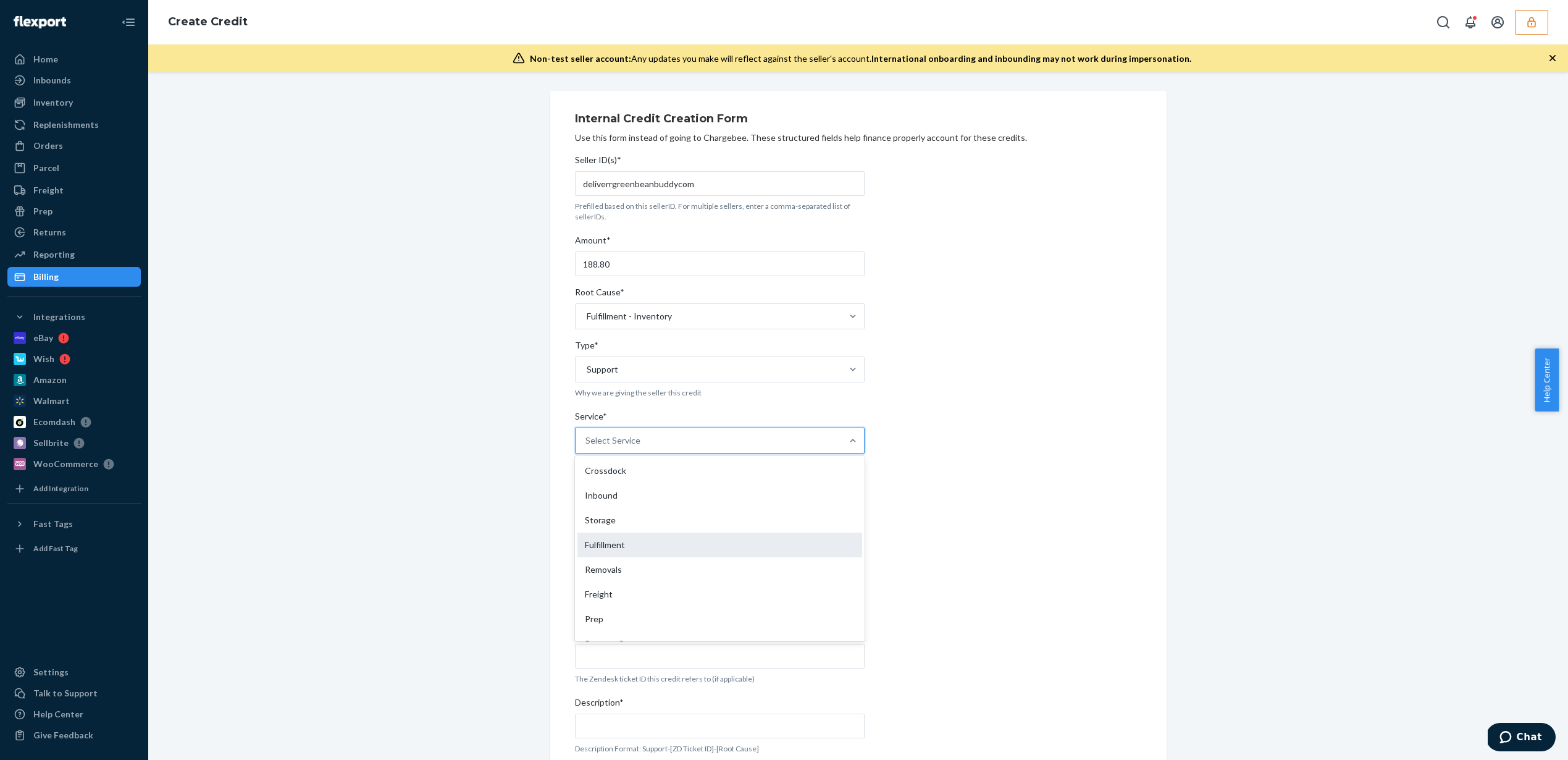
click at [645, 554] on div "Fulfillment" at bounding box center [720, 545] width 284 height 25
click at [586, 447] on input "Service* option Fulfillment focused, 4 of 10. 10 results available. Use Up and …" at bounding box center [586, 440] width 1 height 12
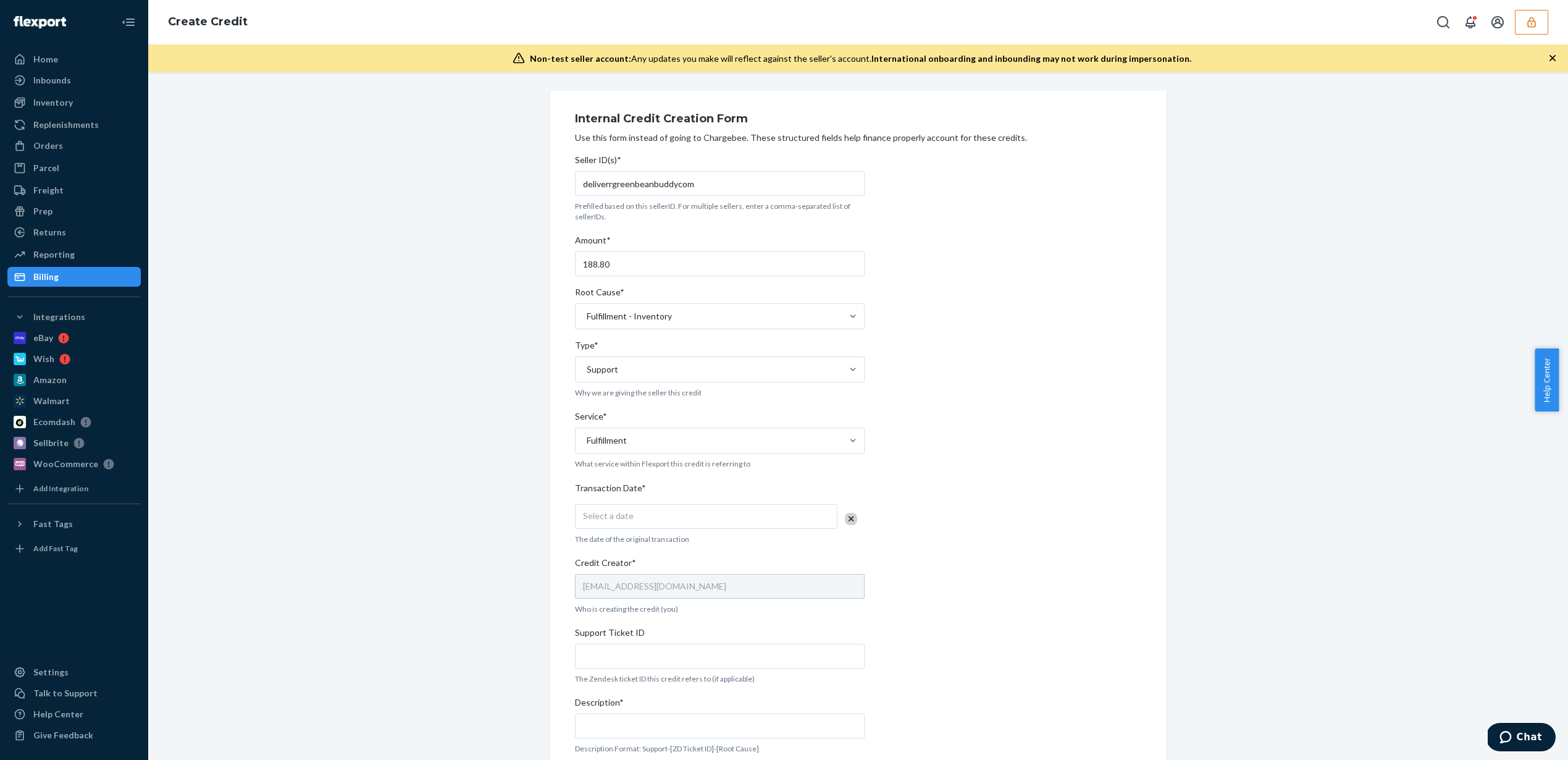
click at [912, 477] on div "Internal Credit Creation Form Use this form instead of going to Chargebee. Thes…" at bounding box center [858, 486] width 567 height 760
click at [775, 526] on div "Select a date" at bounding box center [706, 517] width 263 height 25
click at [642, 653] on button "22" at bounding box center [652, 659] width 25 height 21
click at [1032, 571] on div "Internal Credit Creation Form Use this form instead of going to Chargebee. Thes…" at bounding box center [858, 486] width 567 height 760
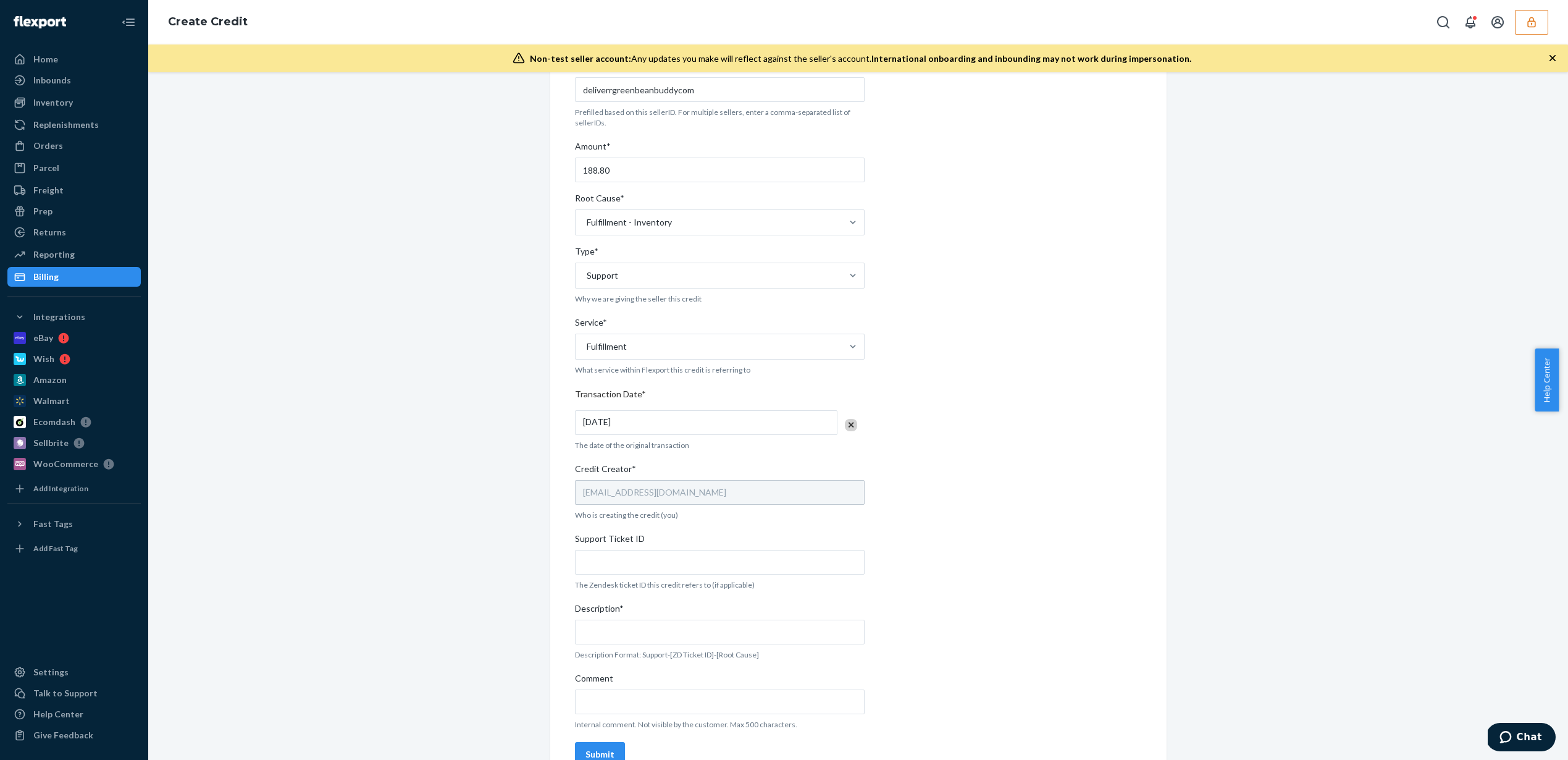
scroll to position [121, 0]
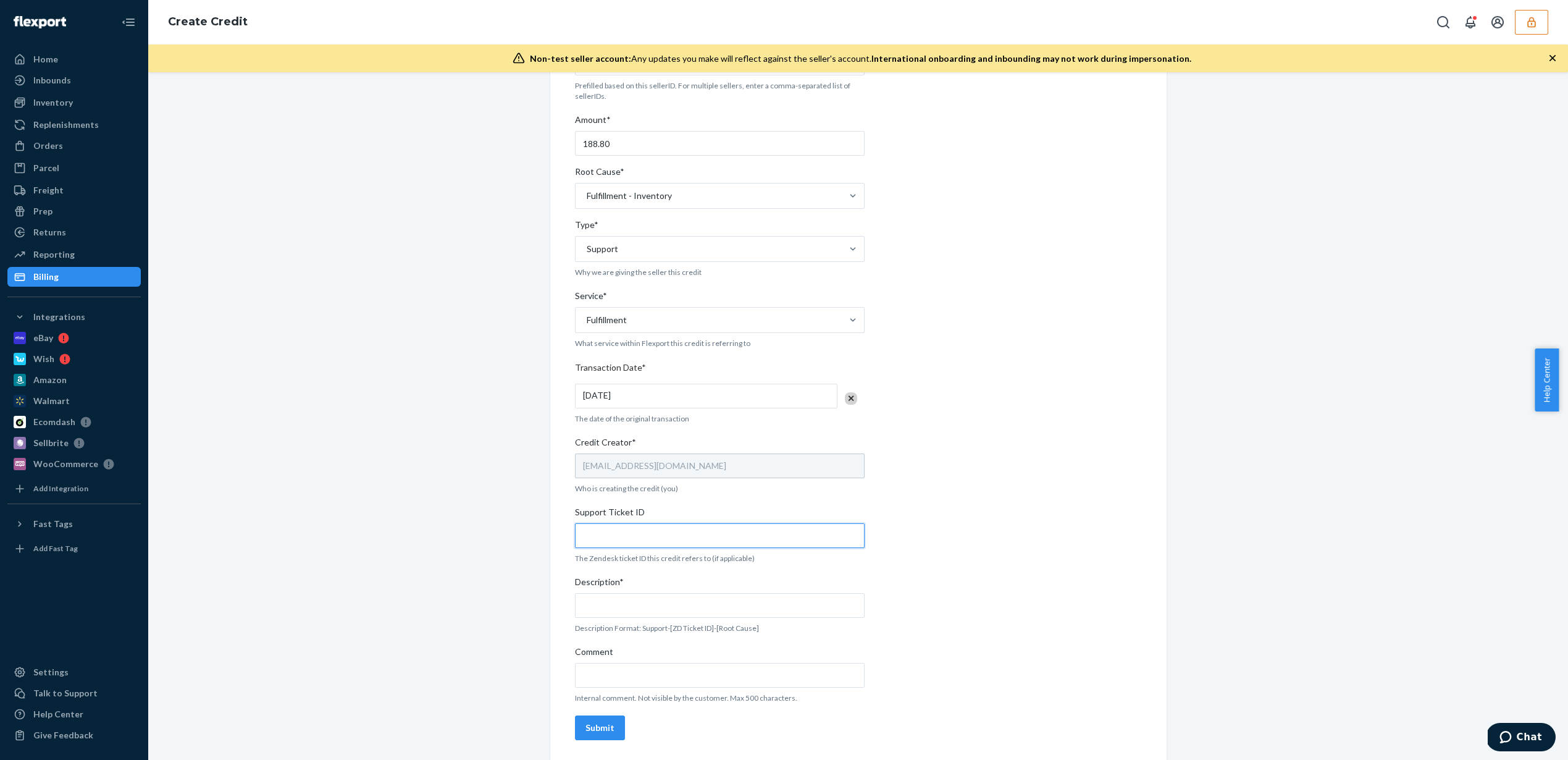
click at [642, 529] on input "Support Ticket ID" at bounding box center [720, 536] width 290 height 25
paste input "816124"
type input "816124"
click at [687, 611] on input "Description*" at bounding box center [720, 606] width 290 height 25
paste input "816124"
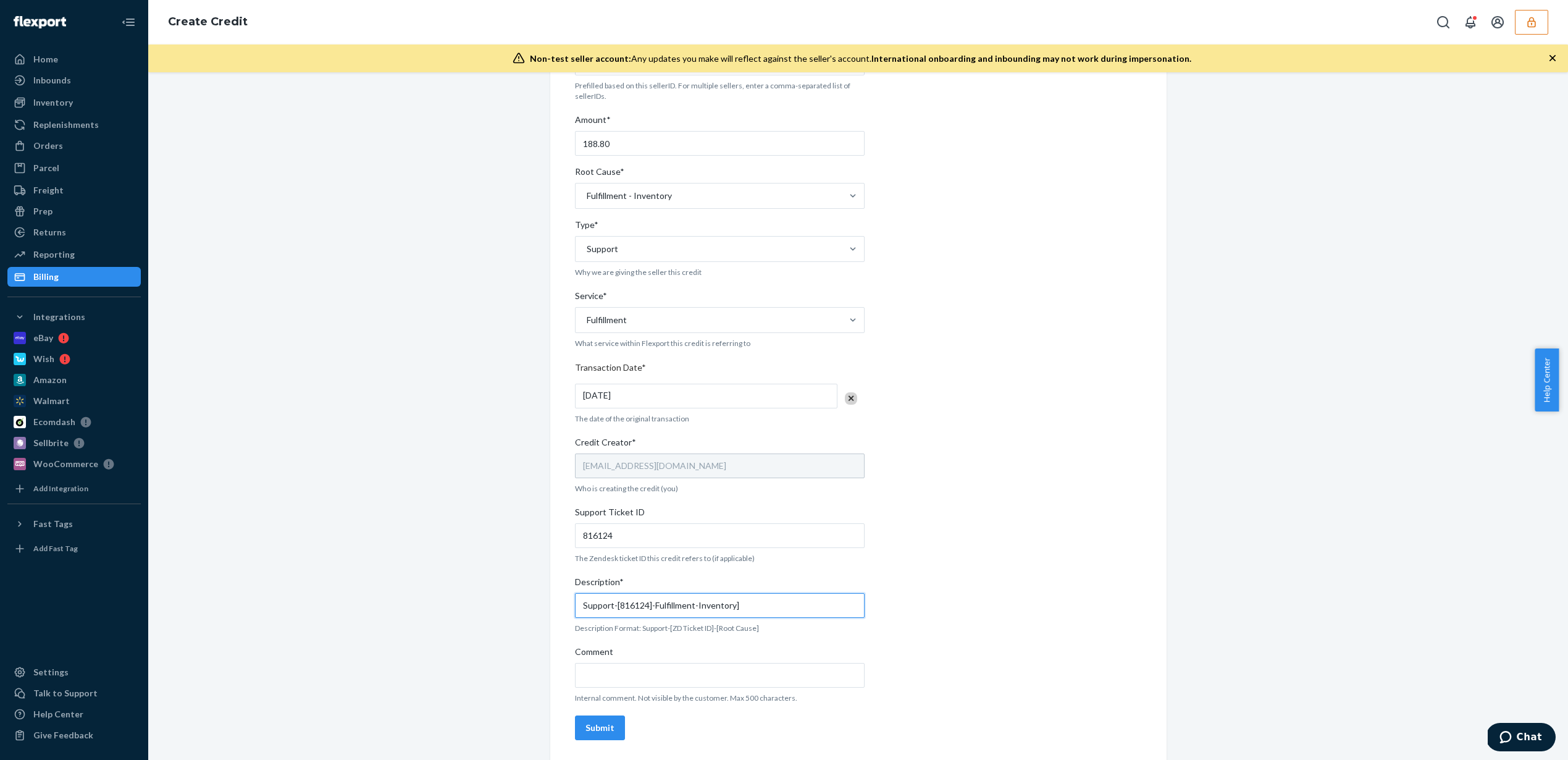
type input "Support-[816124]-Fulfillment-Inventory]"
click at [691, 677] on input "Comment" at bounding box center [720, 676] width 290 height 25
paste input "[PERSON_NAME] from Flexport confirmed the discrepancy, noting that 592 out of 6…"
type input "[PERSON_NAME] from Flexport confirmed the discrepancy, noting that 592 out of 6…"
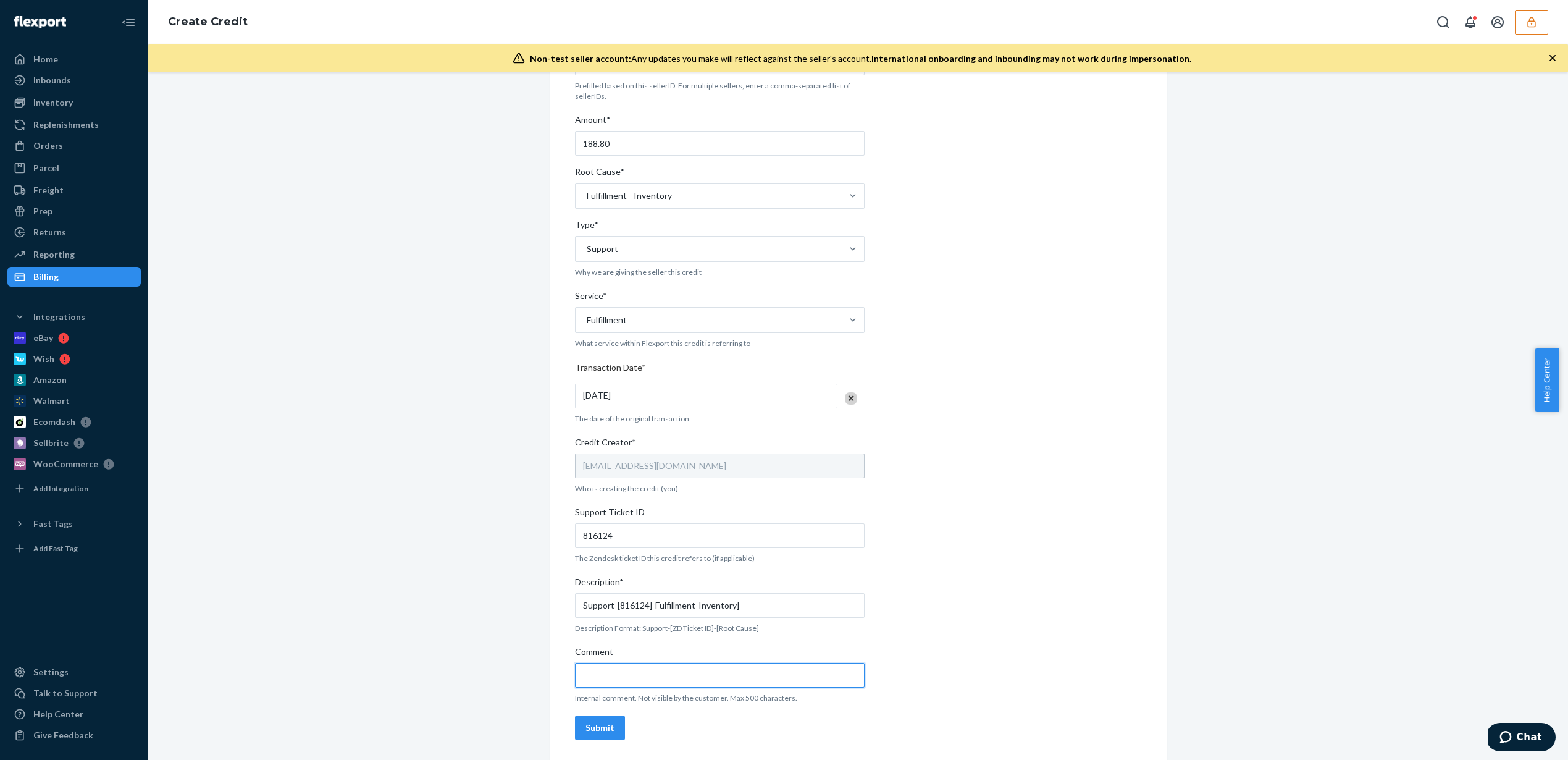
scroll to position [0, 0]
click at [971, 458] on div "Internal Credit Creation Form Use this form instead of going to Chargebee. Thes…" at bounding box center [858, 365] width 567 height 760
drag, startPoint x: 723, startPoint y: 673, endPoint x: 991, endPoint y: 673, distance: 268.0
click at [991, 673] on div "Internal Credit Creation Form Use this form instead of going to Chargebee. Thes…" at bounding box center [858, 365] width 567 height 760
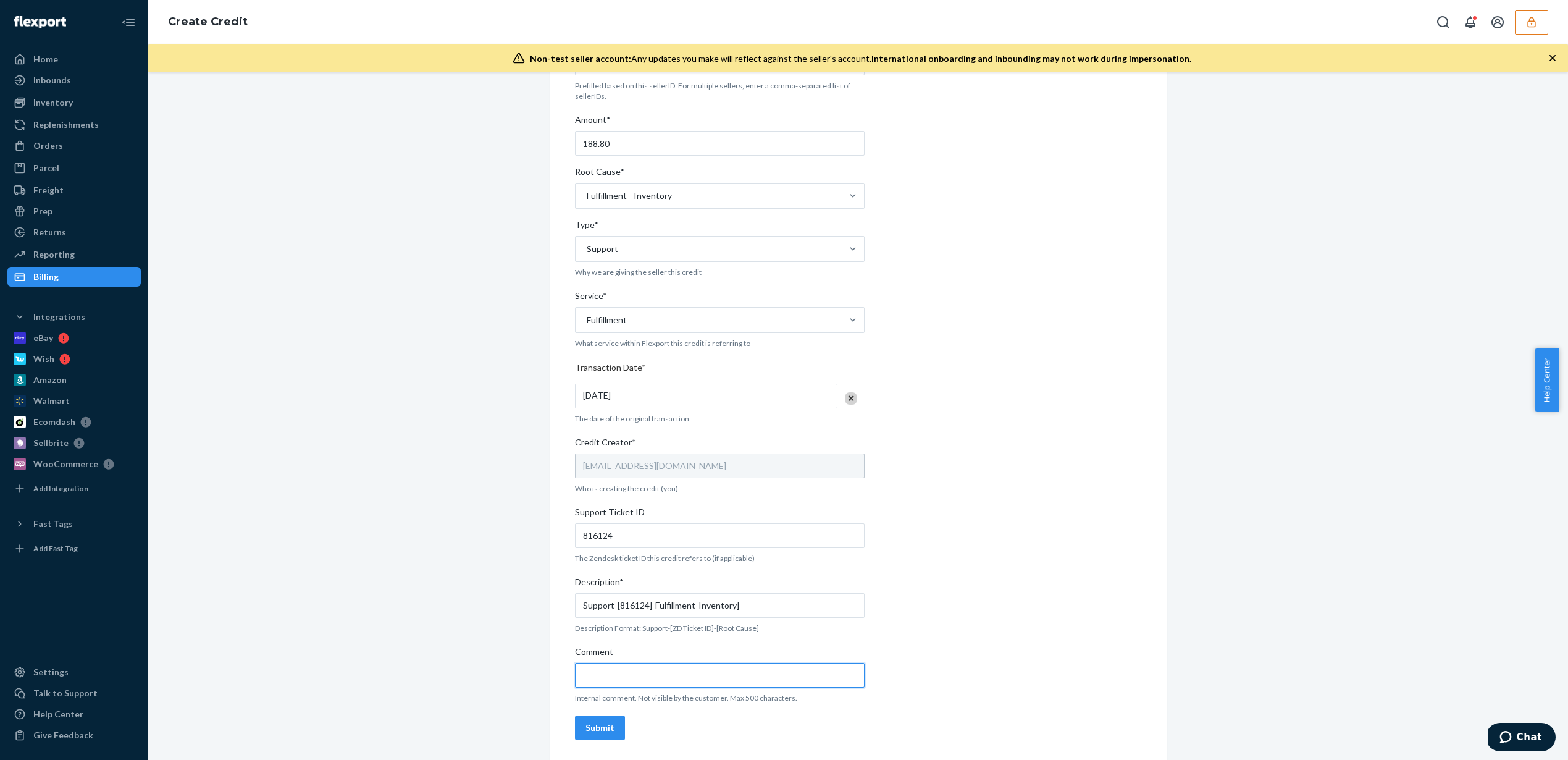
click at [819, 672] on input "[PERSON_NAME] from Flexport confirmed the discrepancy, noting that 592 out of 6…" at bounding box center [720, 676] width 290 height 25
click at [610, 723] on button "Submit" at bounding box center [600, 728] width 50 height 25
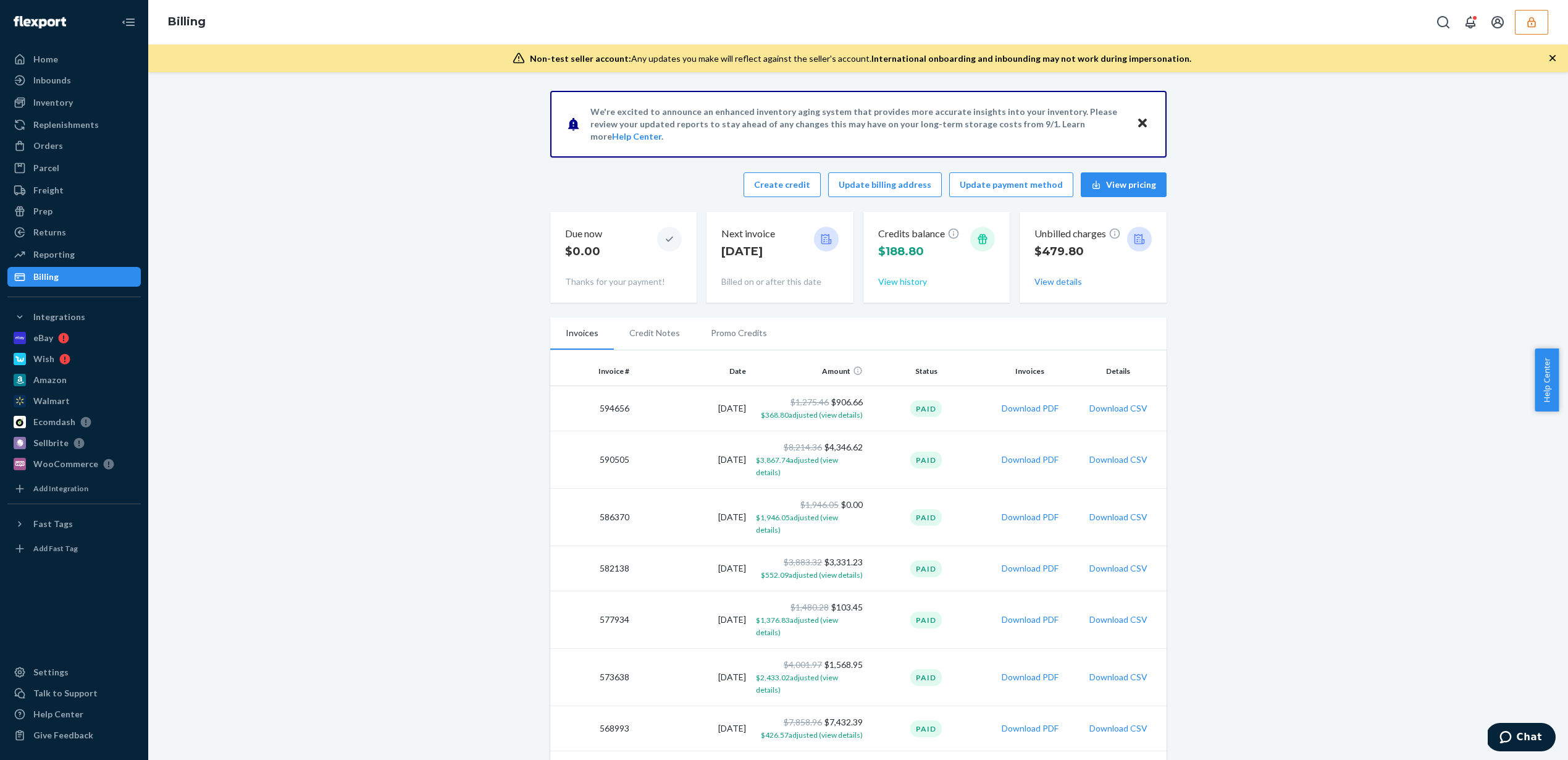
click at [916, 285] on button "View history" at bounding box center [902, 282] width 49 height 12
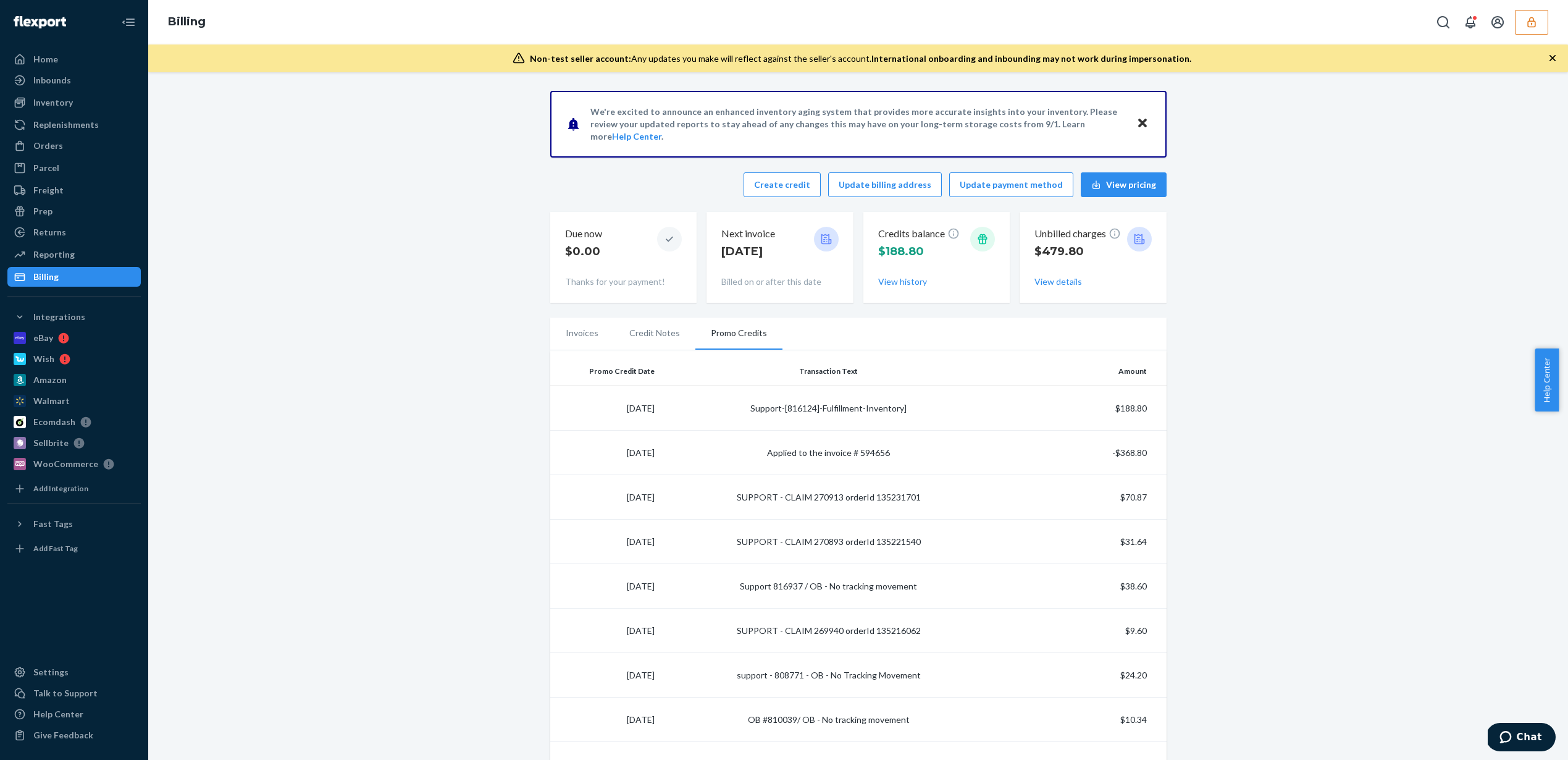
click at [1020, 408] on td "$188.80" at bounding box center [1082, 408] width 169 height 44
